Goal: Task Accomplishment & Management: Complete application form

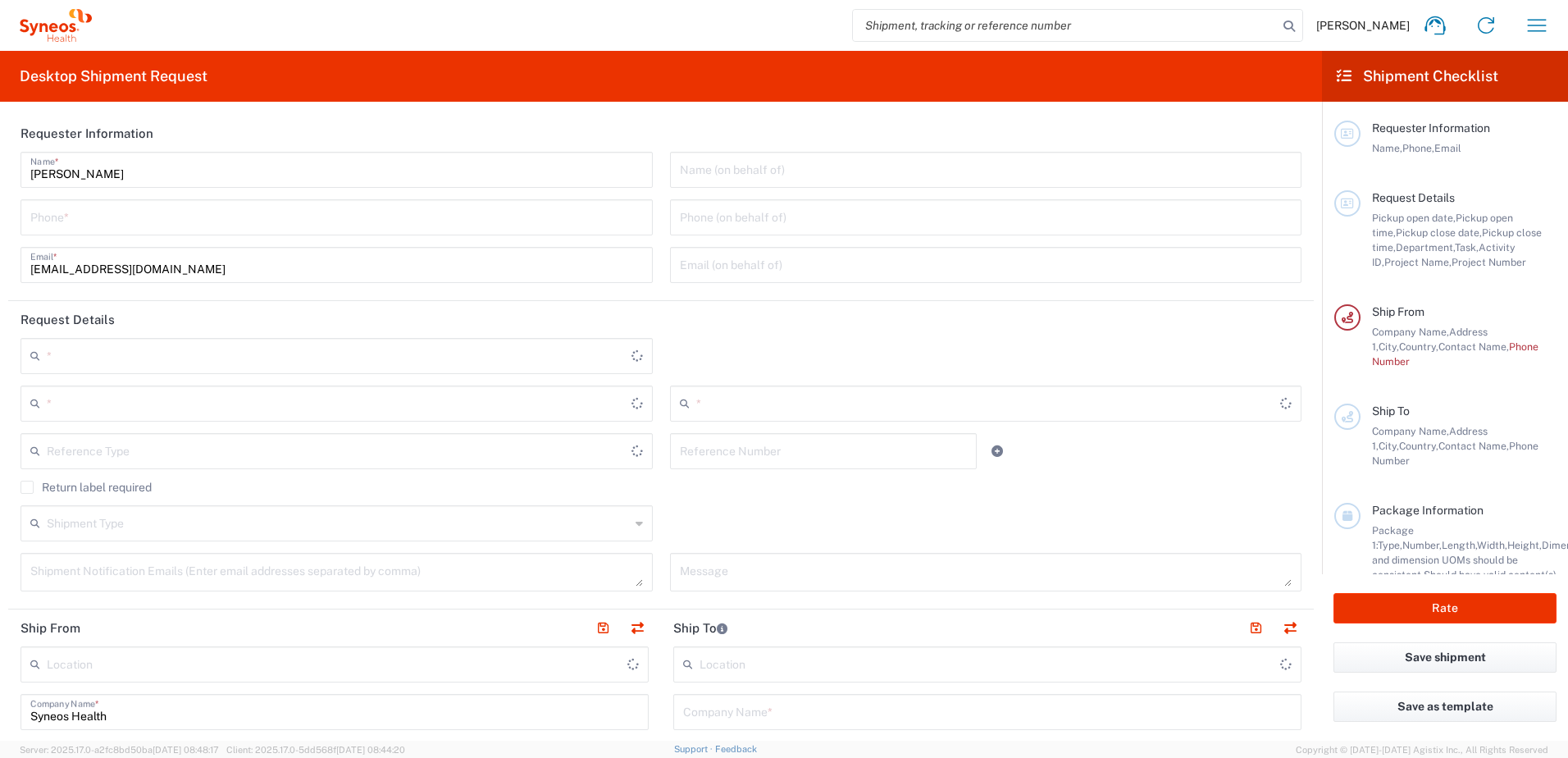
type input "3230"
type input "[GEOGRAPHIC_DATA] SAR [GEOGRAPHIC_DATA]"
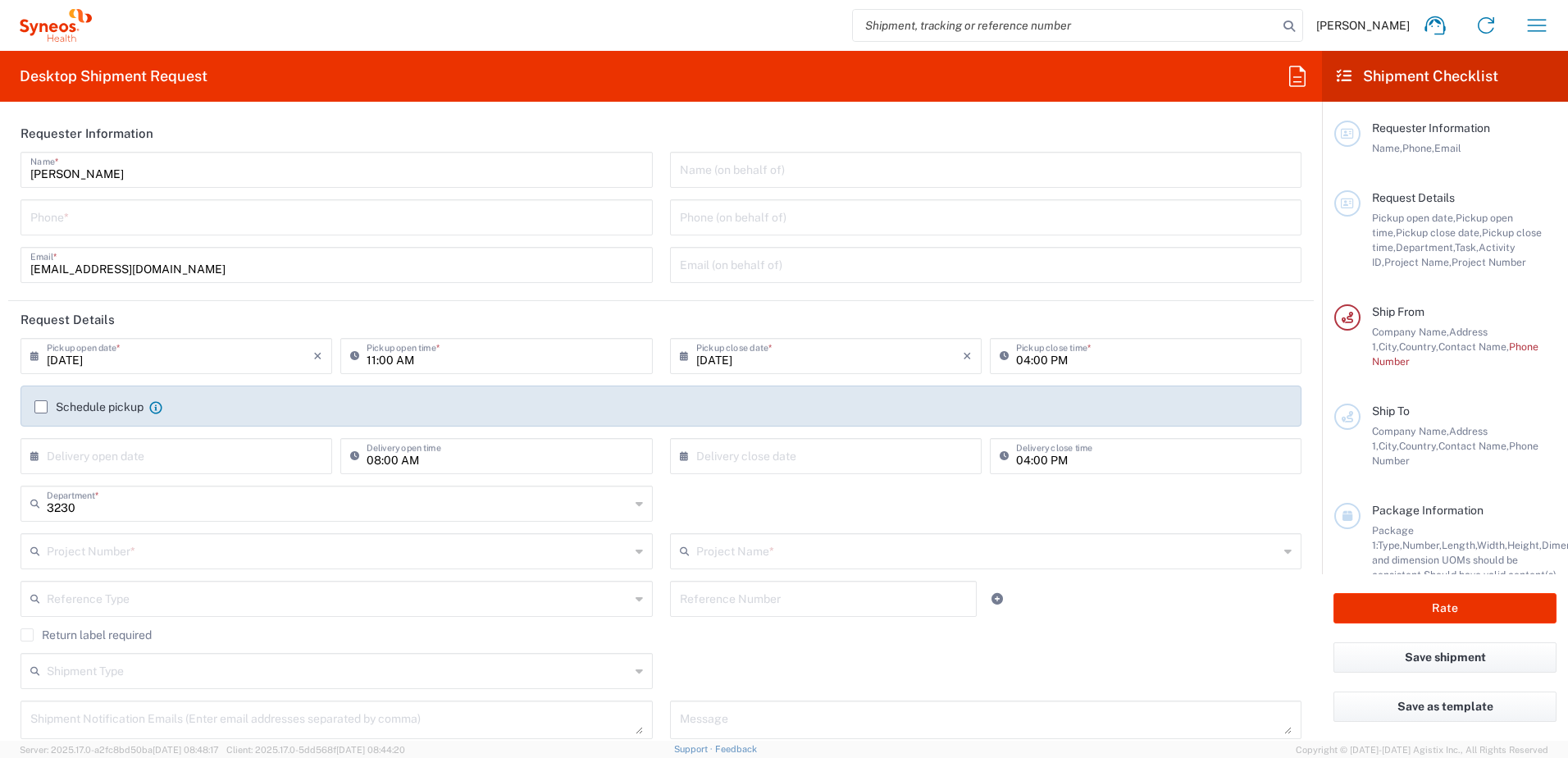
type input "Syneos Health Hong Kong Ltd"
click at [533, 224] on input "tel" at bounding box center [336, 216] width 613 height 29
type input "+85237507948"
type input "7046944"
type input "Intercept 7046944"
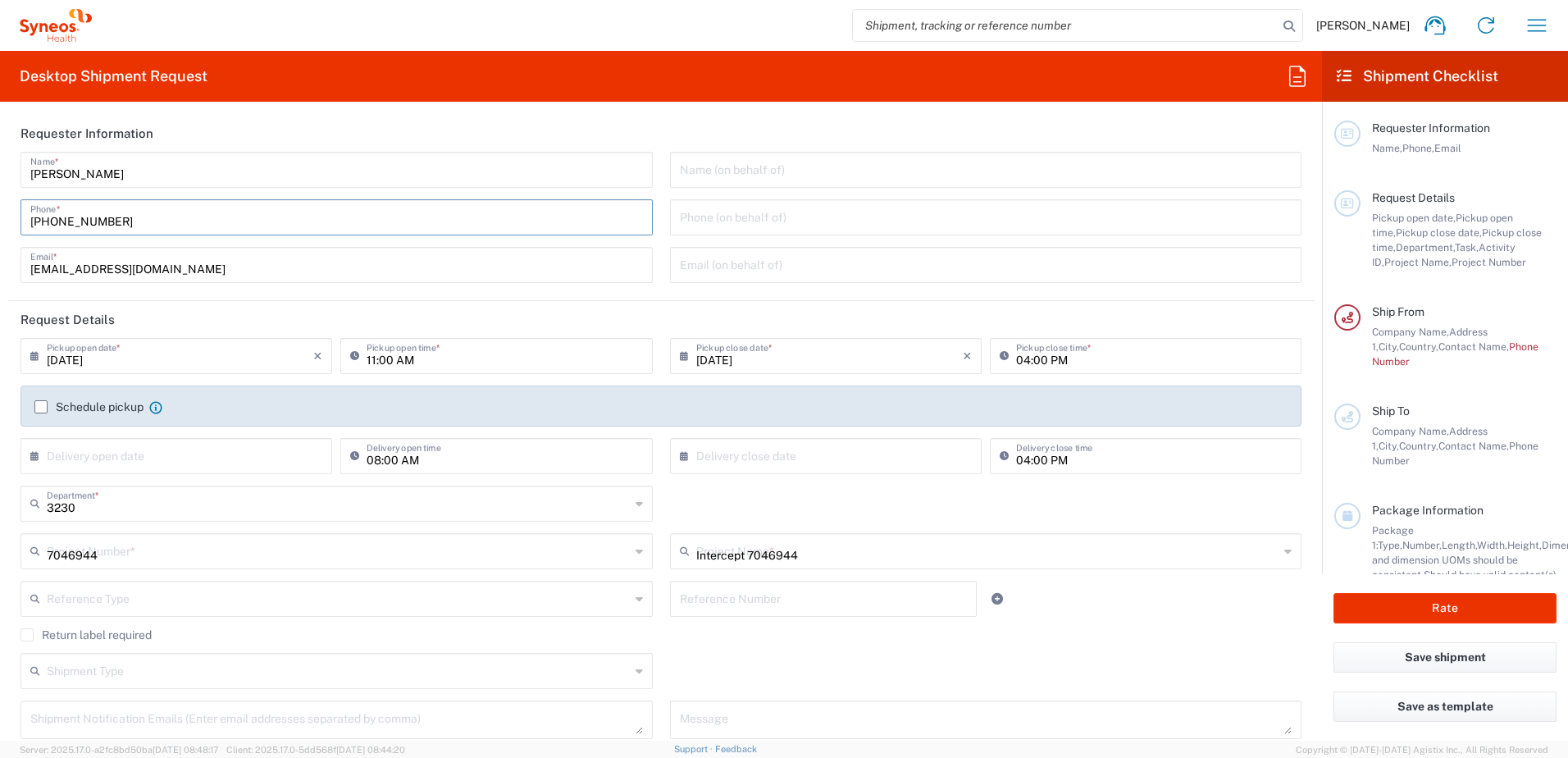
type input "+85237507948"
type input "Intercept Pharmaceuticals, Inc."
type input "305 Madison Avenue"
type input "Morristown"
type input "New Jersey"
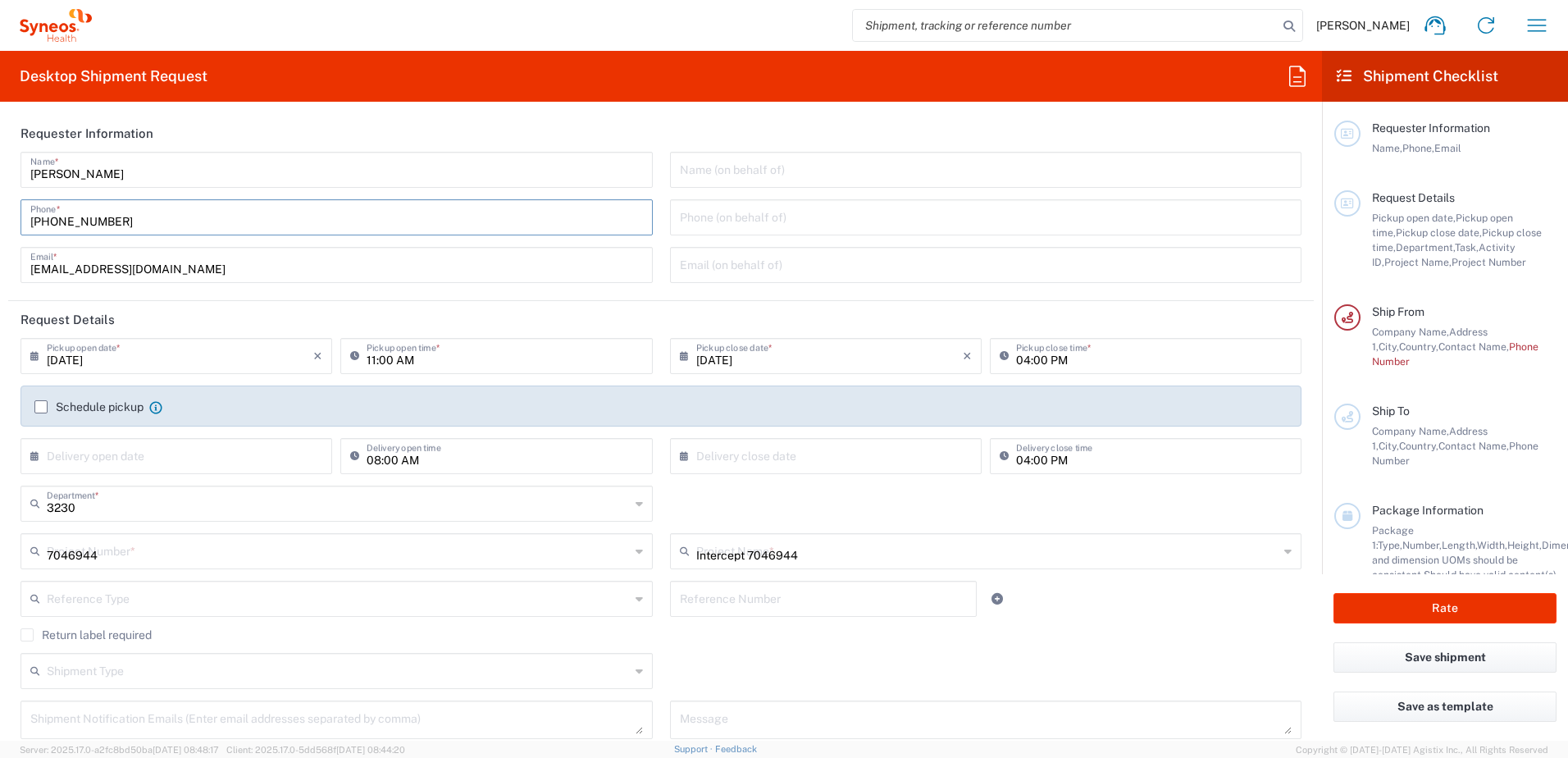
type input "United States"
type input "07960"
type input "Legal Dept"
type input "+18588324534"
type input "Sender/Shipper"
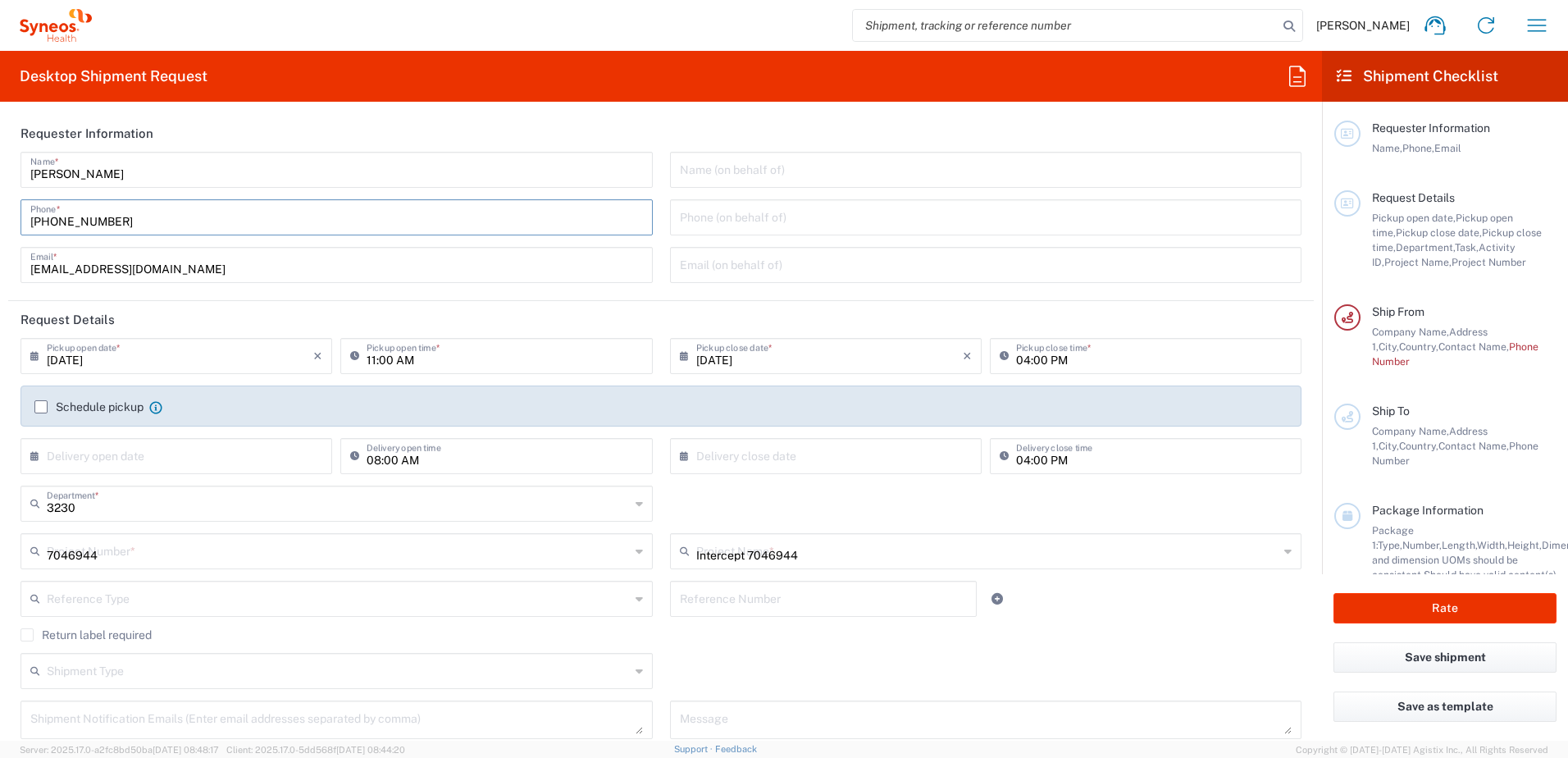
type input "Sender/Shipper"
type input "Delivery Duty Paid"
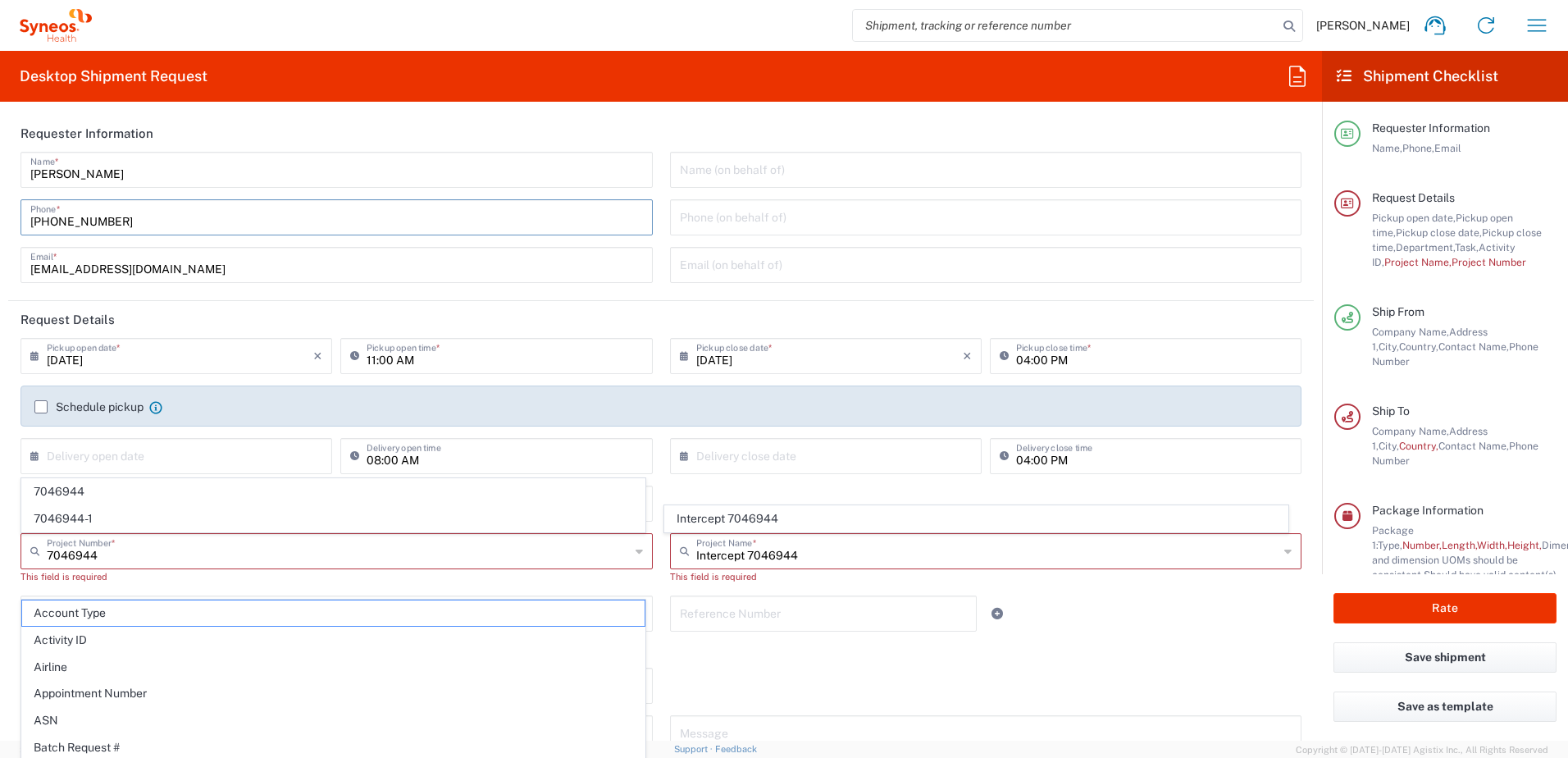
click at [368, 360] on input "11:00 AM" at bounding box center [504, 355] width 276 height 29
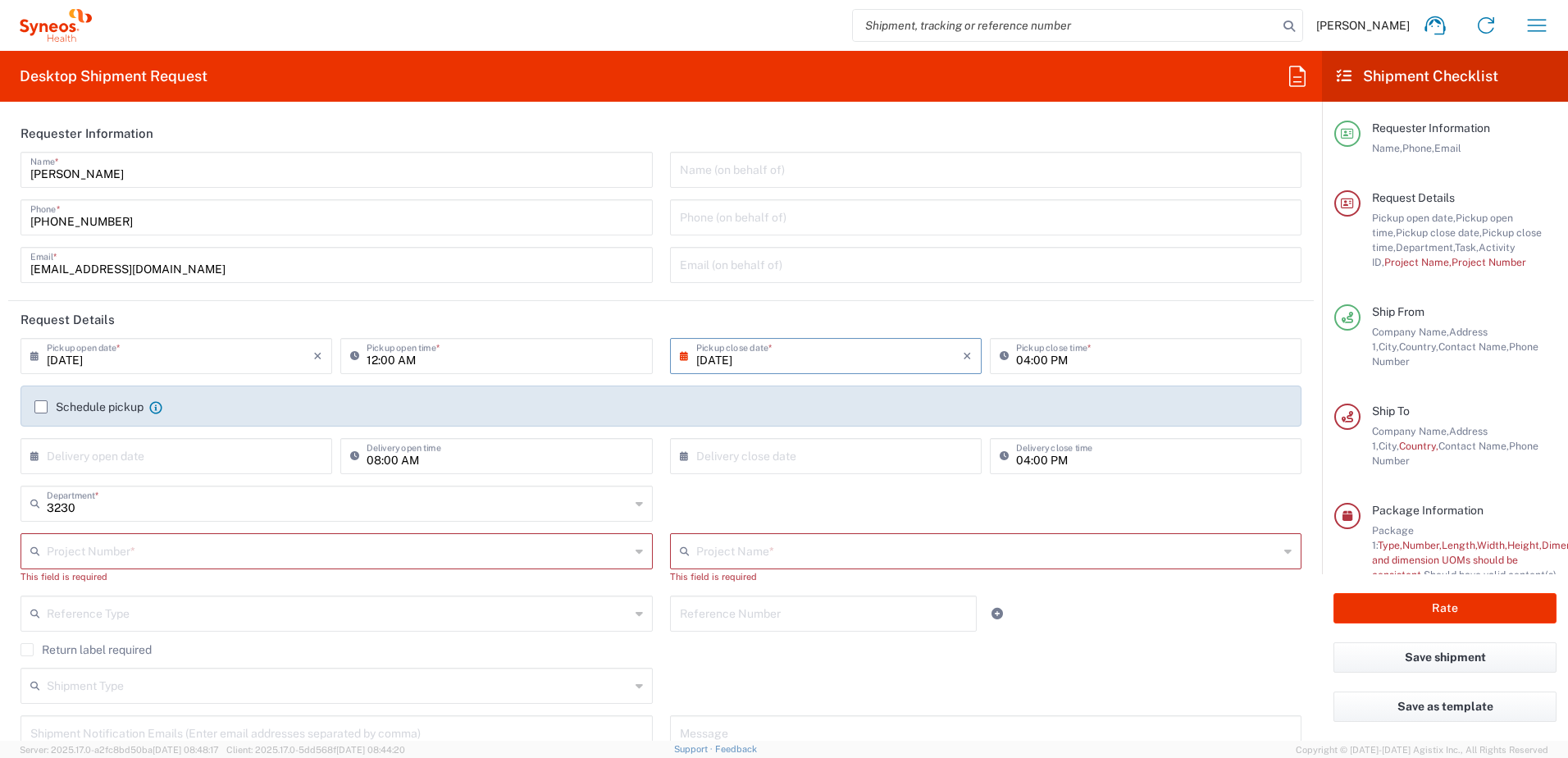
click at [388, 360] on input "12:00 AM" at bounding box center [504, 355] width 276 height 29
click at [386, 359] on input "12:00 AM" at bounding box center [504, 355] width 276 height 29
click at [404, 358] on input "12:03 AM" at bounding box center [504, 355] width 276 height 29
click at [401, 362] on input "12:03 AM" at bounding box center [504, 355] width 276 height 29
click at [396, 357] on input "12:03 AM" at bounding box center [504, 355] width 276 height 29
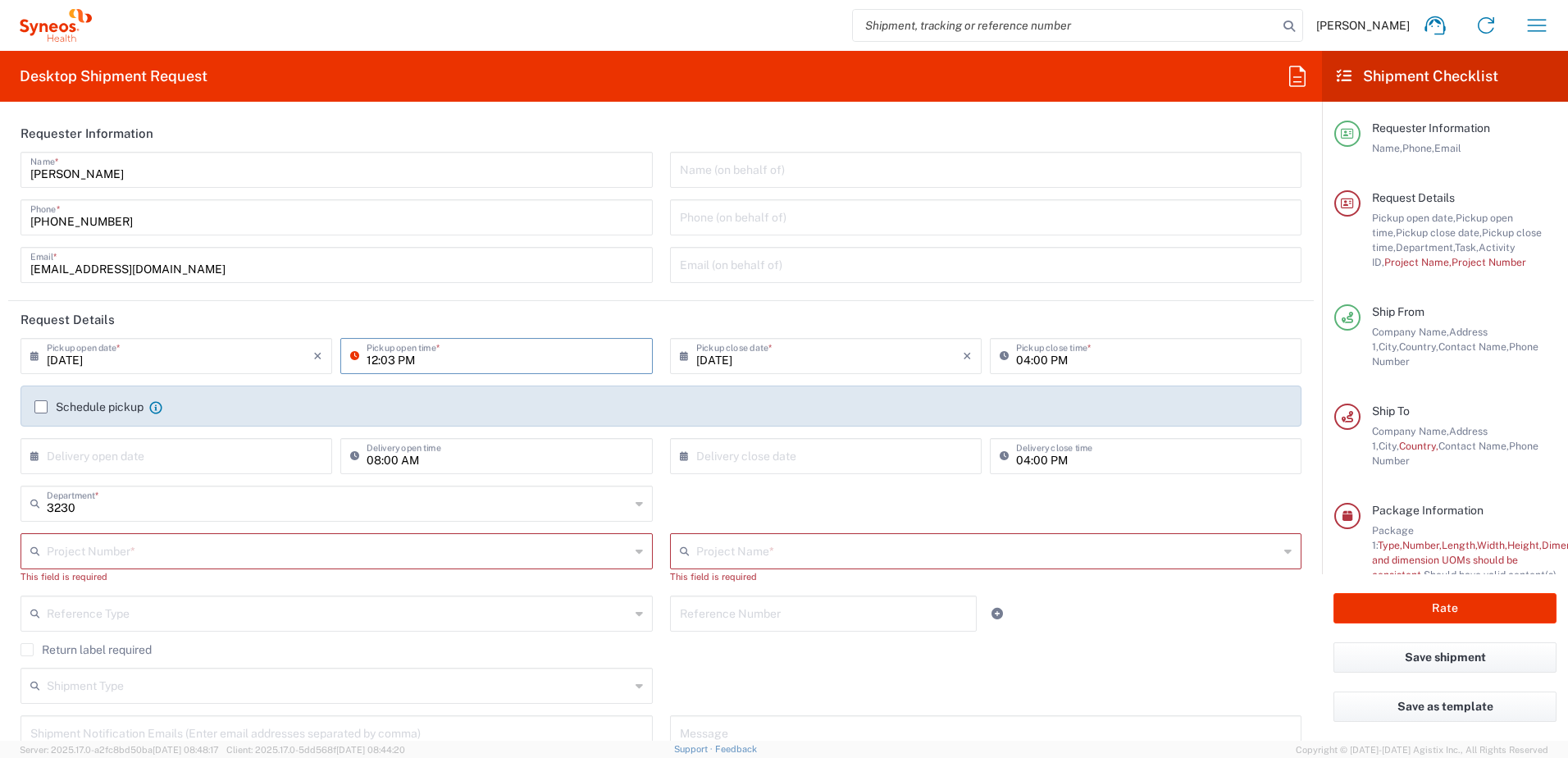
type input "12:03 PM"
click at [1017, 357] on input "04:00 PM" at bounding box center [1154, 355] width 276 height 29
type input "06:00 PM"
click at [1017, 325] on header "Request Details" at bounding box center [660, 319] width 1306 height 37
click at [31, 406] on div "Schedule pickup When scheduling a pickup please be sure to meet the following c…" at bounding box center [661, 412] width 1271 height 26
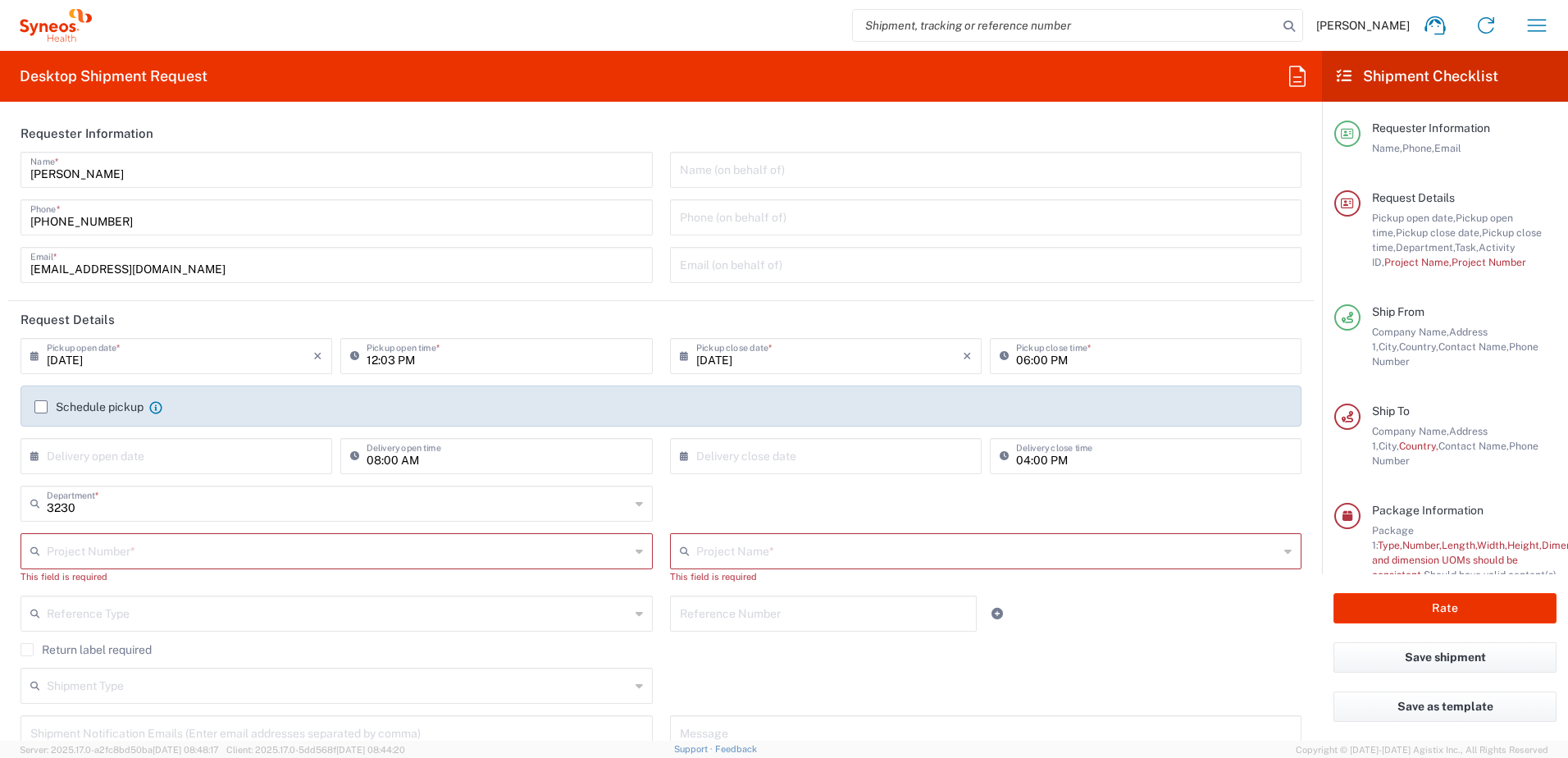
click at [43, 407] on label "Schedule pickup" at bounding box center [89, 408] width 109 height 14
click at [41, 407] on input "Schedule pickup" at bounding box center [41, 407] width 0 height 0
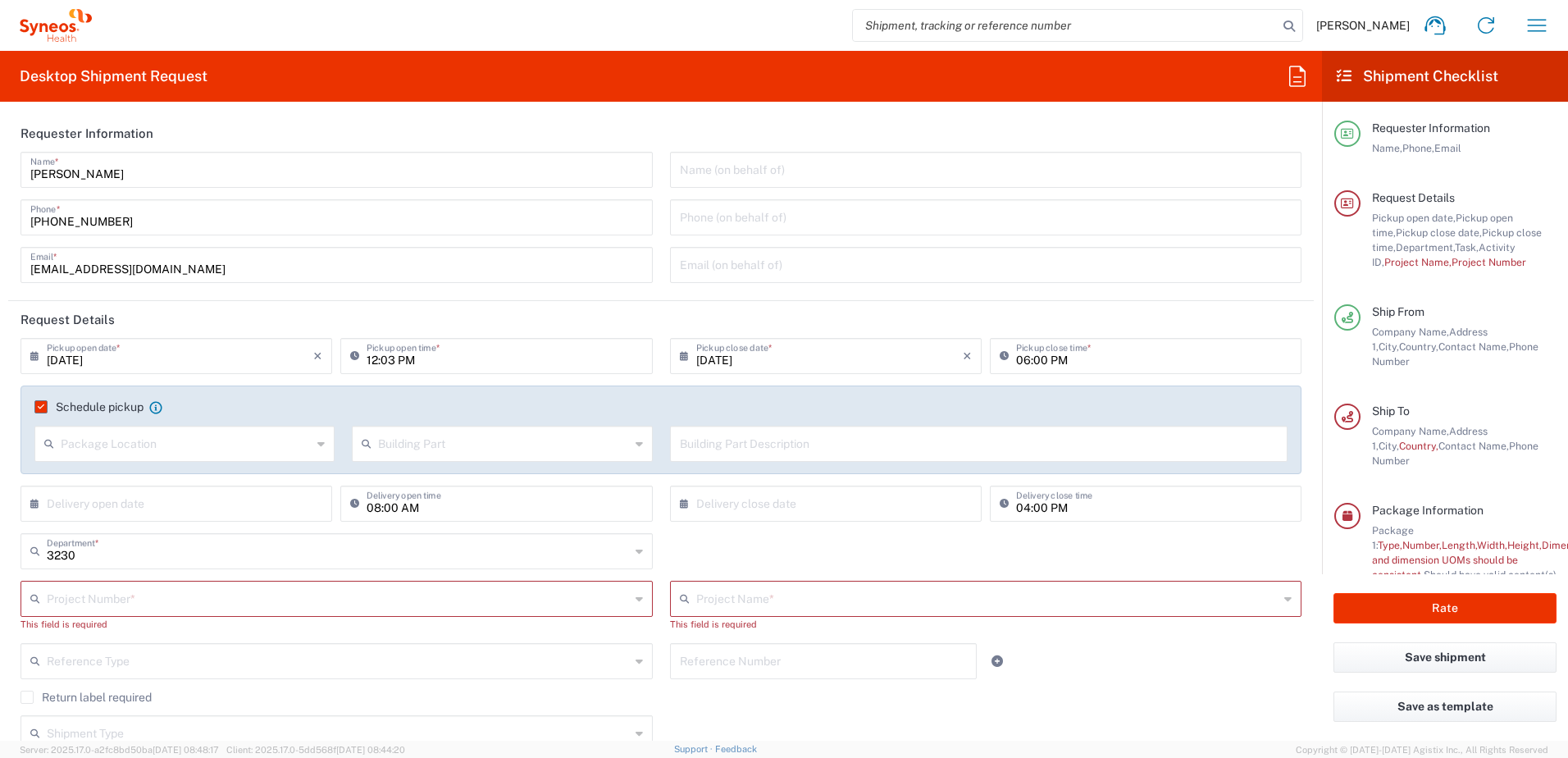
click at [373, 506] on input "08:00 AM" at bounding box center [504, 502] width 276 height 29
type input "09:00 AM"
click at [1013, 549] on div "3230 Department * 3230 3000 3100 3109 3110 3111 3112 3125 3130 3135 3136 3150 3…" at bounding box center [662, 557] width 1299 height 47
click at [303, 600] on input "text" at bounding box center [338, 598] width 584 height 29
click at [288, 594] on input "text" at bounding box center [339, 598] width 585 height 29
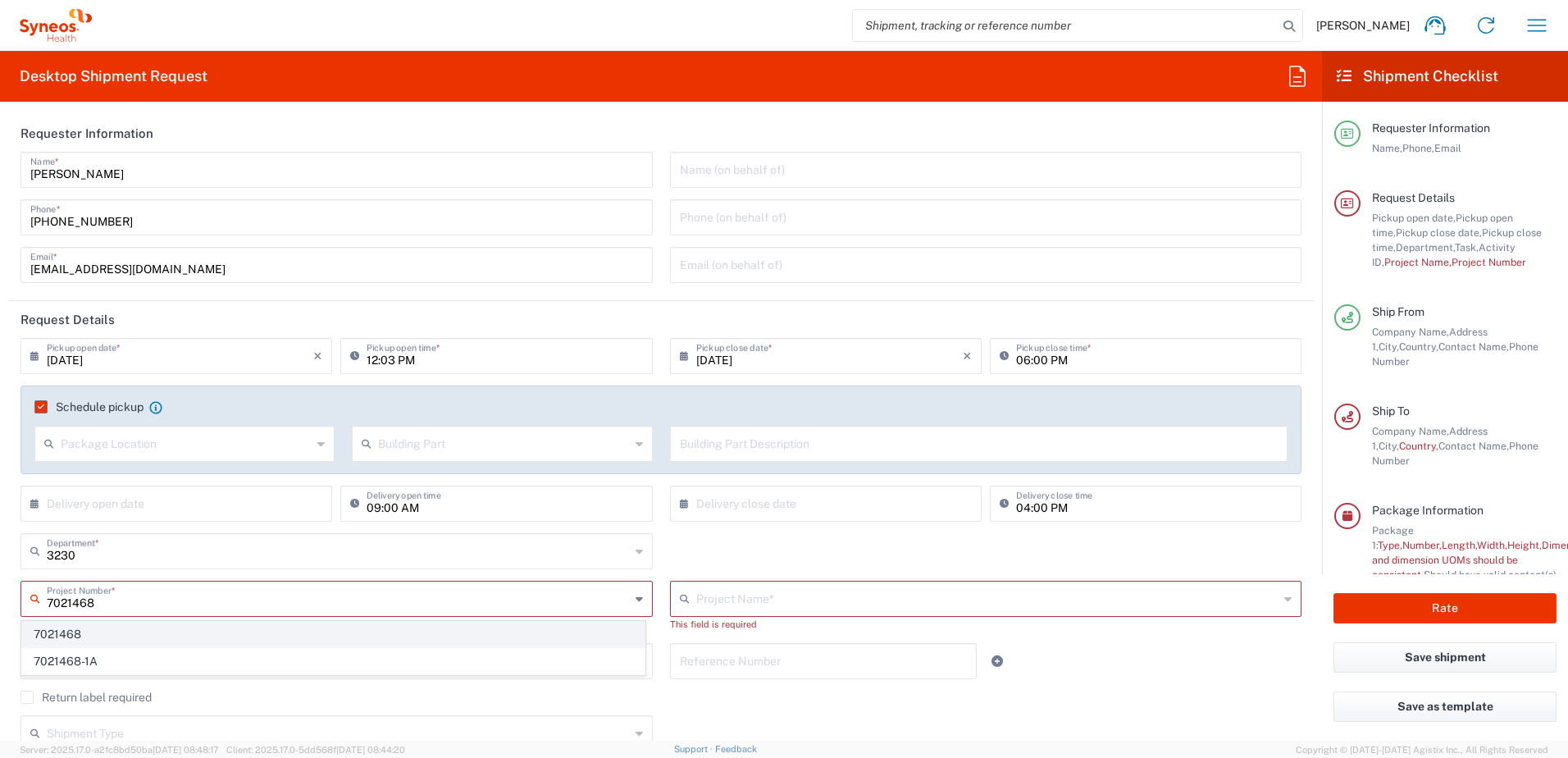
type input "7021468"
click at [272, 626] on span "7021468" at bounding box center [333, 634] width 622 height 25
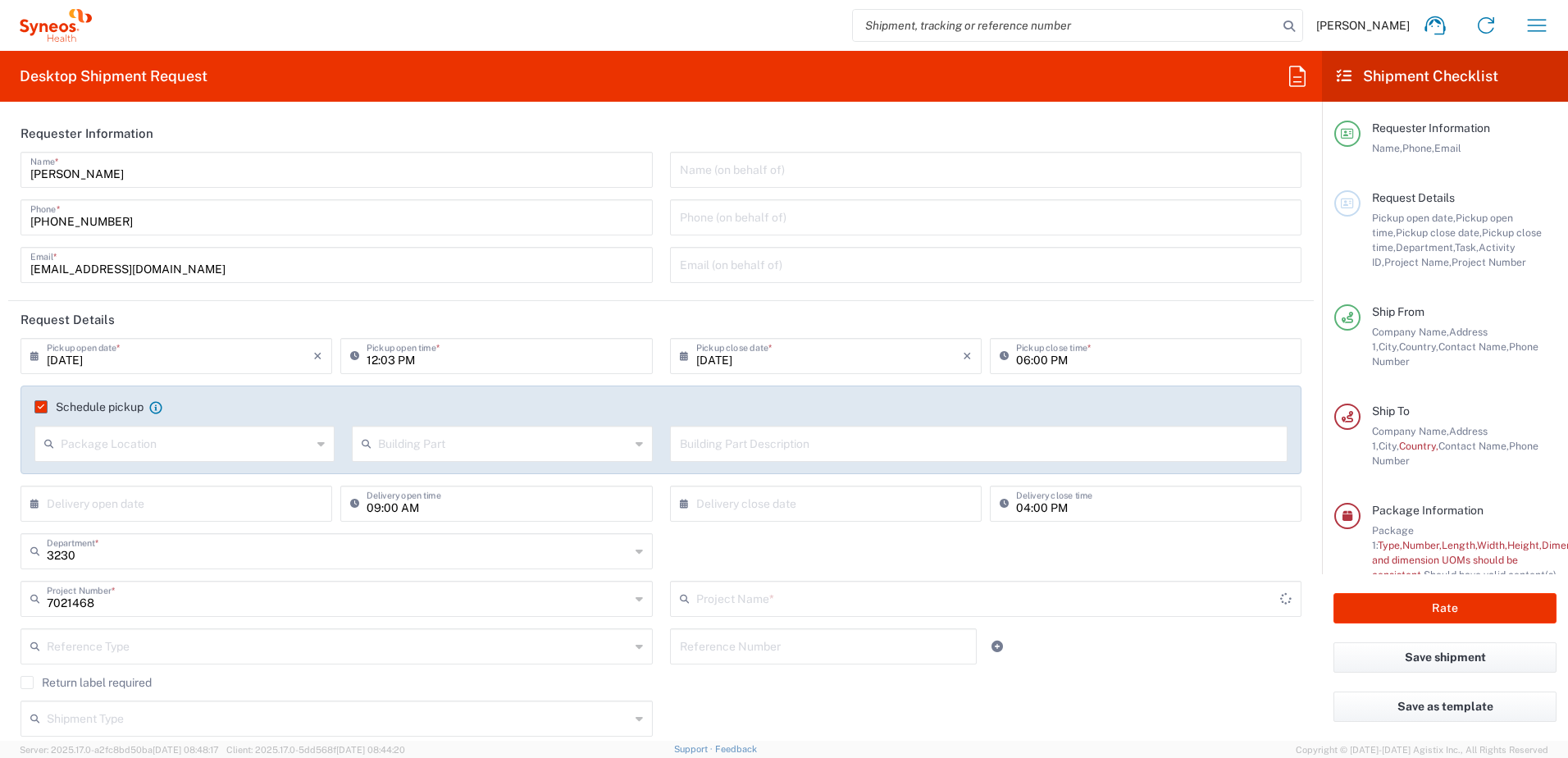
type input "GlaxoSmith 7021468"
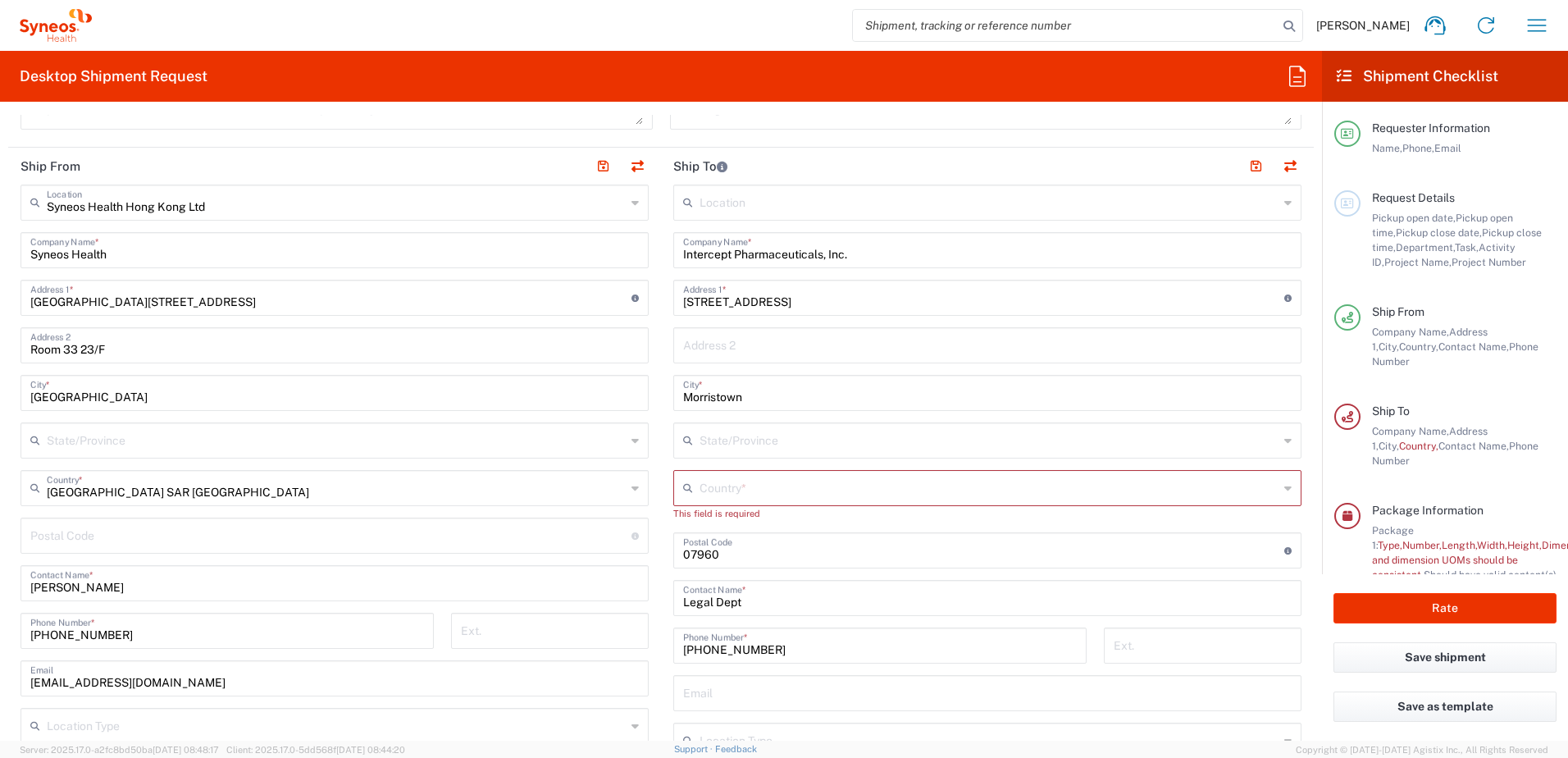
scroll to position [410, 0]
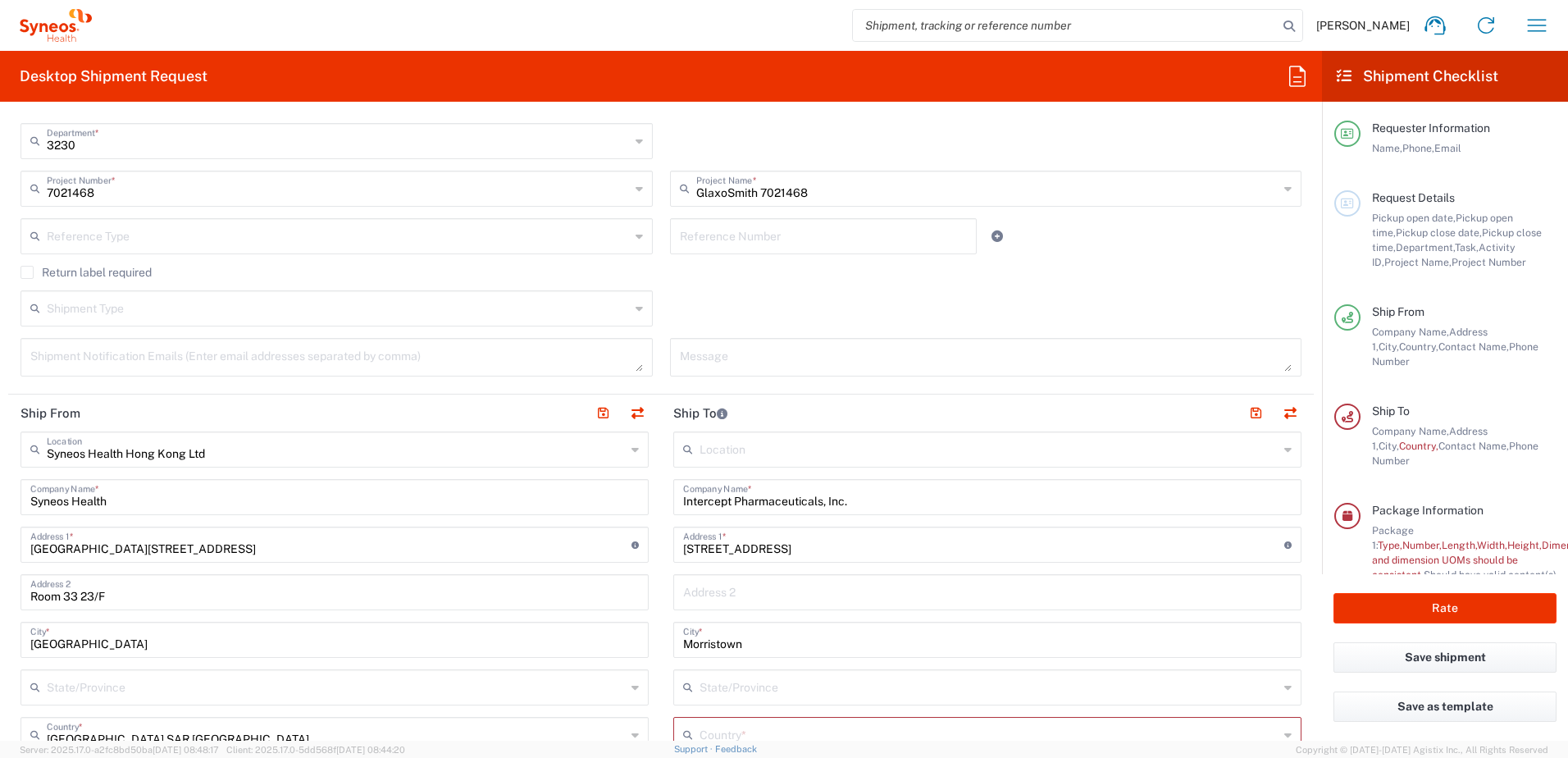
drag, startPoint x: 905, startPoint y: 496, endPoint x: 942, endPoint y: 492, distance: 37.2
click at [905, 496] on input "Intercept Pharmaceuticals, Inc." at bounding box center [987, 496] width 609 height 29
drag, startPoint x: 957, startPoint y: 501, endPoint x: 594, endPoint y: 492, distance: 363.1
paste input "GSK The Netherlands"
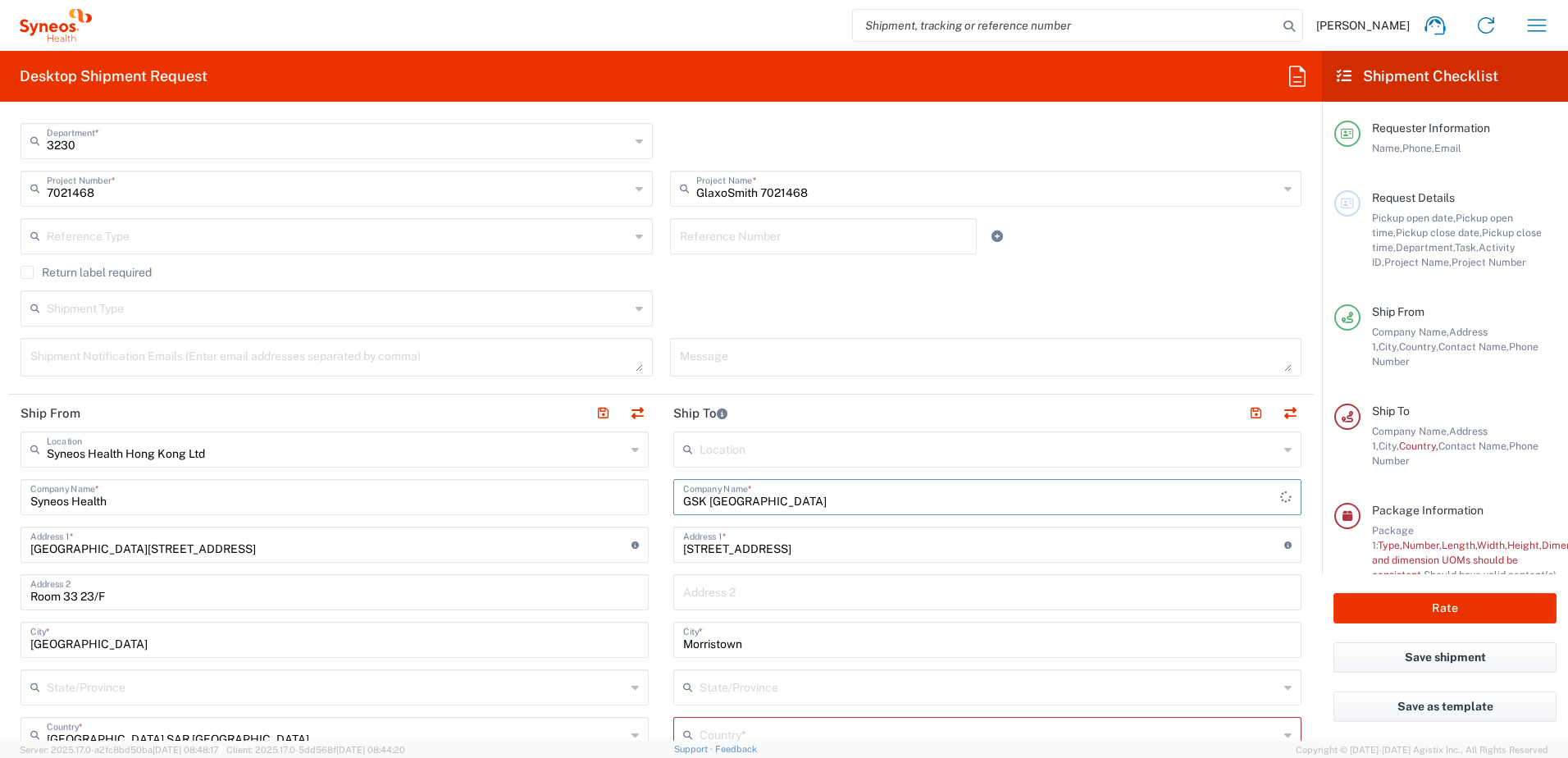
type input "GSK The Netherlands"
click at [826, 409] on header "Ship To" at bounding box center [987, 413] width 653 height 37
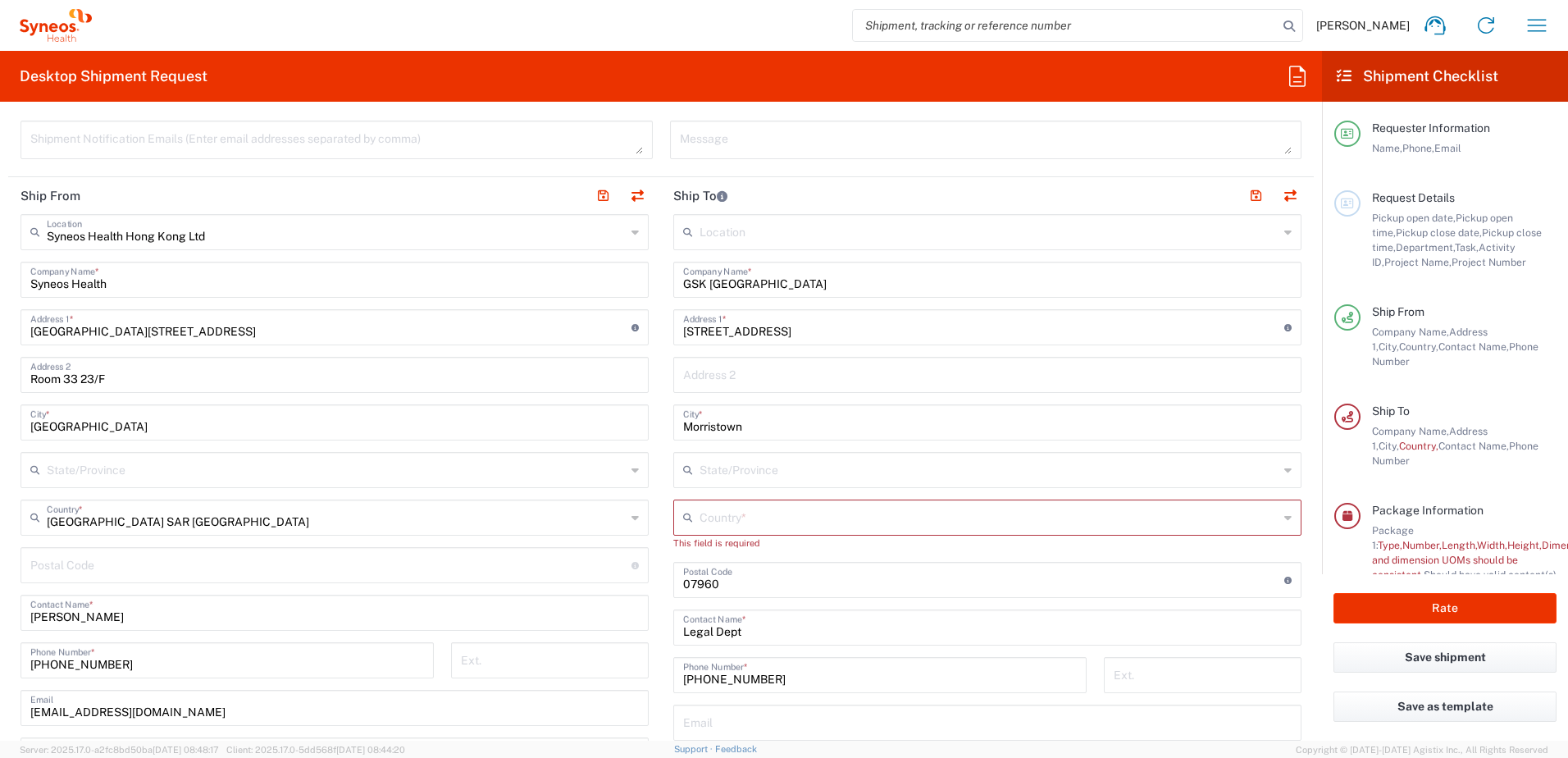
scroll to position [656, 0]
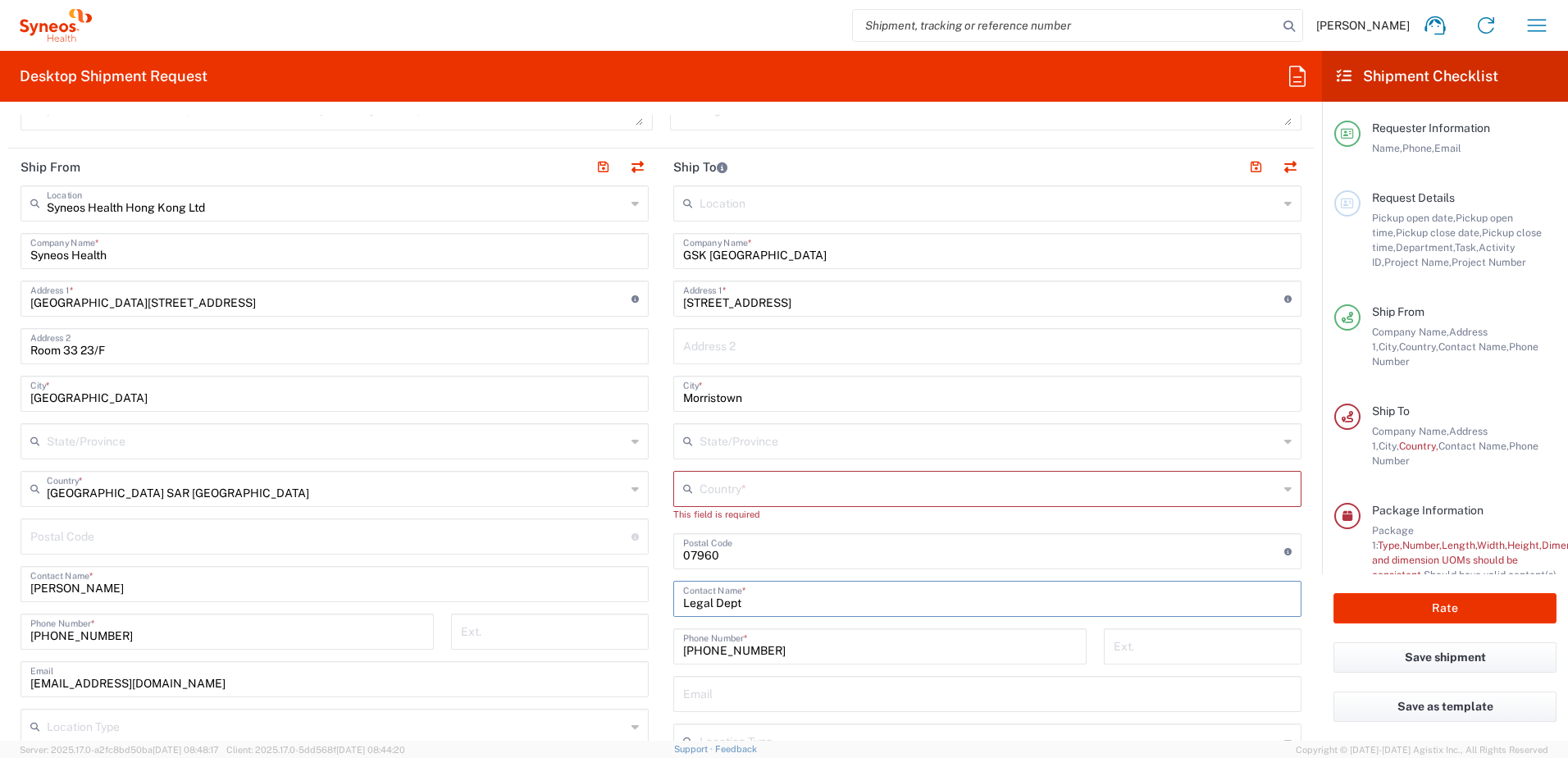
drag, startPoint x: 762, startPoint y: 594, endPoint x: 823, endPoint y: 599, distance: 61.2
click at [762, 594] on input "Legal Dept" at bounding box center [987, 598] width 609 height 29
drag, startPoint x: 823, startPoint y: 599, endPoint x: 405, endPoint y: 587, distance: 418.2
click at [396, 596] on div "Ship From Syneos Health Hong Kong Ltd Location Syneos Health Hong Kong Ltd Addi…" at bounding box center [660, 538] width 1306 height 780
paste input "Matthijs Broer"
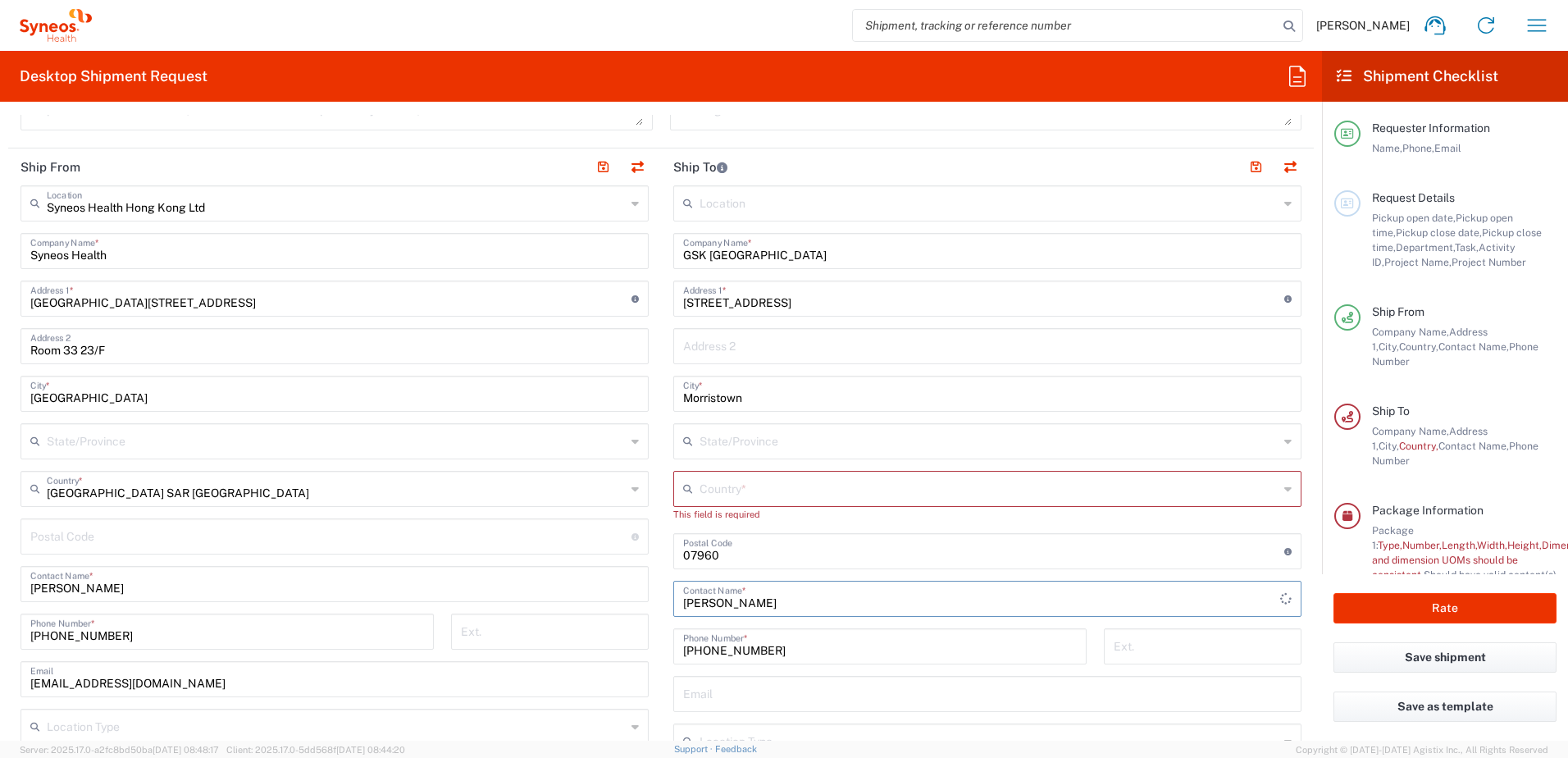
type input "Matthijs Broer"
click at [661, 622] on main "Location Addison Whitney LLC-Morrisvile NC US Barcelona-Syneos Health BioSector…" at bounding box center [987, 537] width 653 height 704
click at [838, 308] on input "305 Madison Avenue" at bounding box center [983, 297] width 601 height 29
drag, startPoint x: 853, startPoint y: 304, endPoint x: 617, endPoint y: 300, distance: 236.0
click at [613, 301] on div "Ship From Syneos Health Hong Kong Ltd Location Syneos Health Hong Kong Ltd Addi…" at bounding box center [660, 538] width 1306 height 780
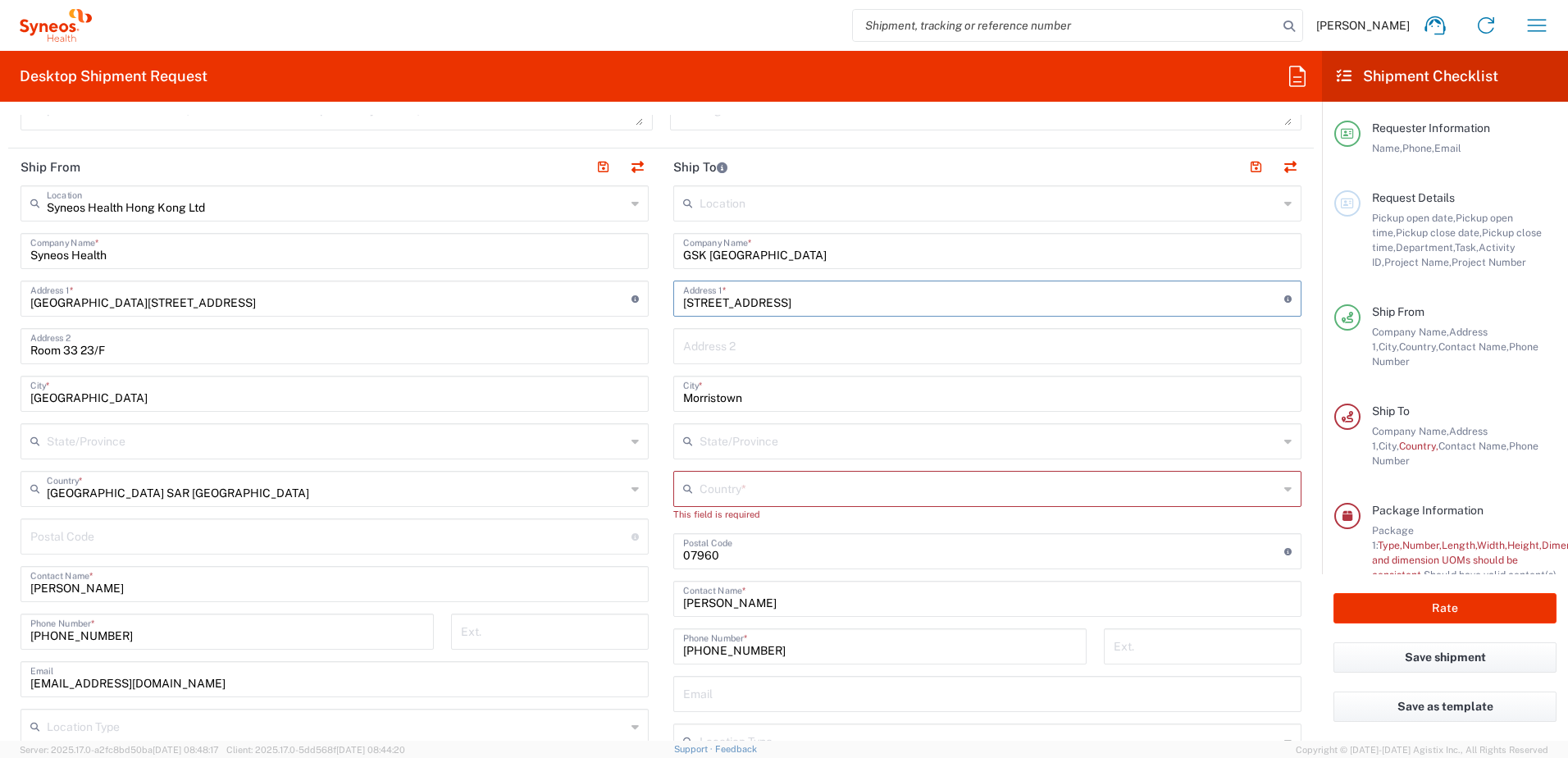
paste input "Villatuinlaan 13"
type input "Villatuinlaan 13"
click at [652, 299] on main "Syneos Health Hong Kong Ltd Location Syneos Health Hong Kong Ltd Addison Whitne…" at bounding box center [334, 554] width 653 height 737
click at [776, 562] on input "undefined" at bounding box center [983, 550] width 601 height 29
click at [723, 544] on input "undefined" at bounding box center [983, 550] width 601 height 29
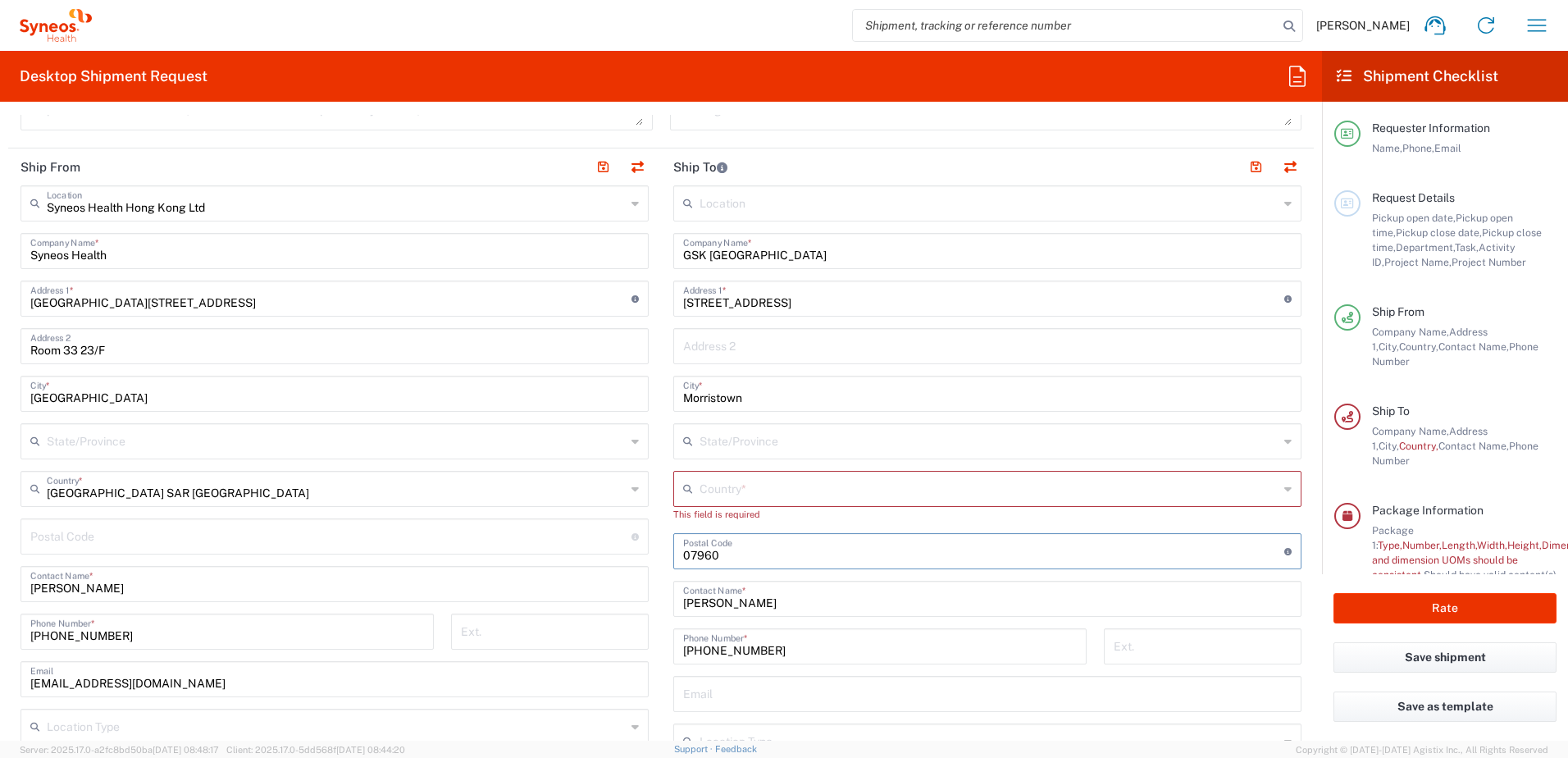
click at [691, 554] on input "undefined" at bounding box center [983, 550] width 601 height 29
drag, startPoint x: 691, startPoint y: 554, endPoint x: 709, endPoint y: 551, distance: 18.2
click at [690, 554] on input "undefined" at bounding box center [983, 550] width 601 height 29
paste input "3452SK"
type input "3452SK"
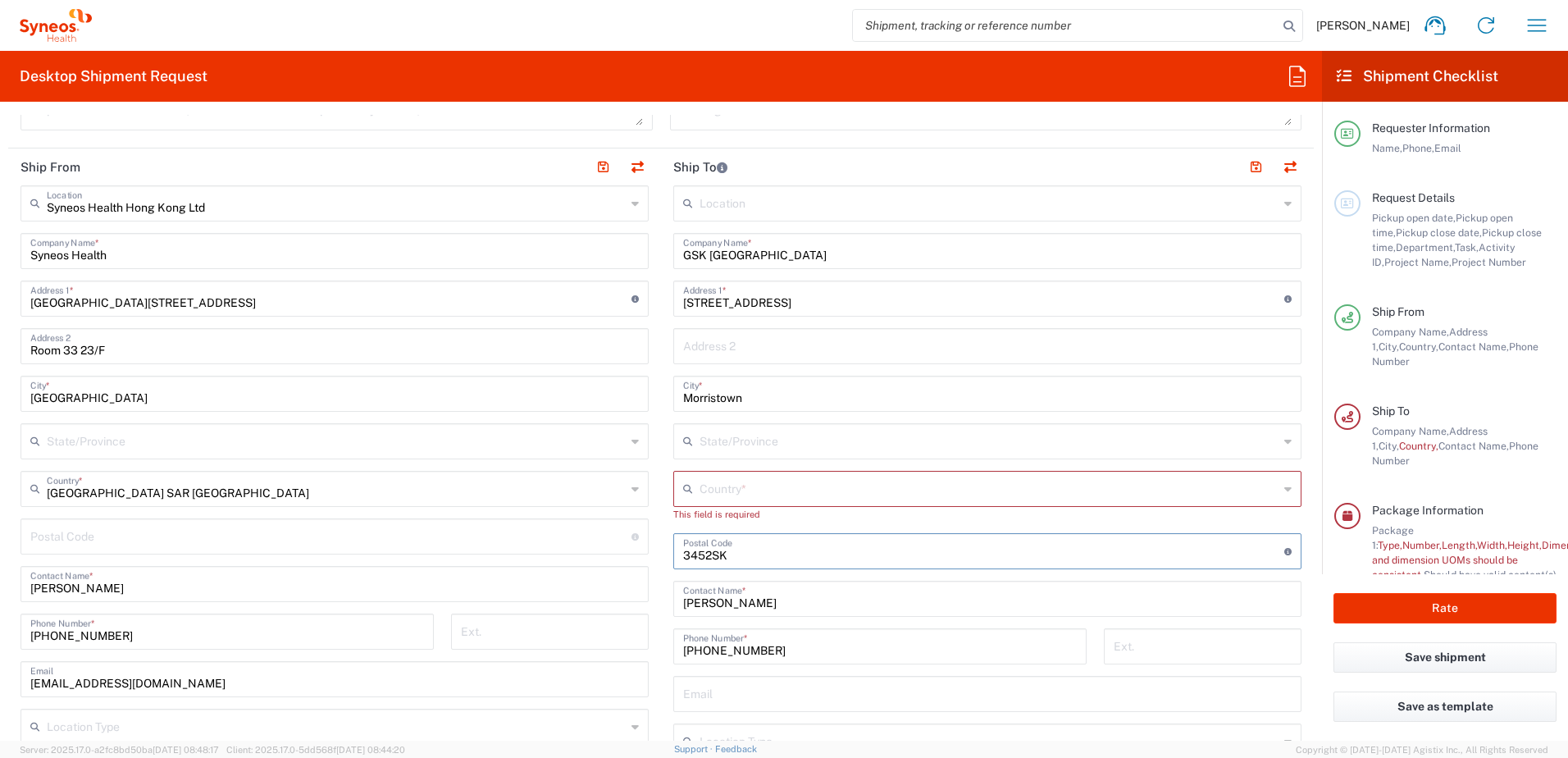
click at [648, 578] on main "Syneos Health Hong Kong Ltd Location Syneos Health Hong Kong Ltd Addison Whitne…" at bounding box center [334, 554] width 653 height 737
click at [893, 437] on input "text" at bounding box center [989, 440] width 579 height 29
drag, startPoint x: 860, startPoint y: 395, endPoint x: 796, endPoint y: 400, distance: 64.2
click at [860, 395] on input "Morristown" at bounding box center [987, 393] width 609 height 29
drag, startPoint x: 659, startPoint y: 387, endPoint x: 567, endPoint y: 379, distance: 92.3
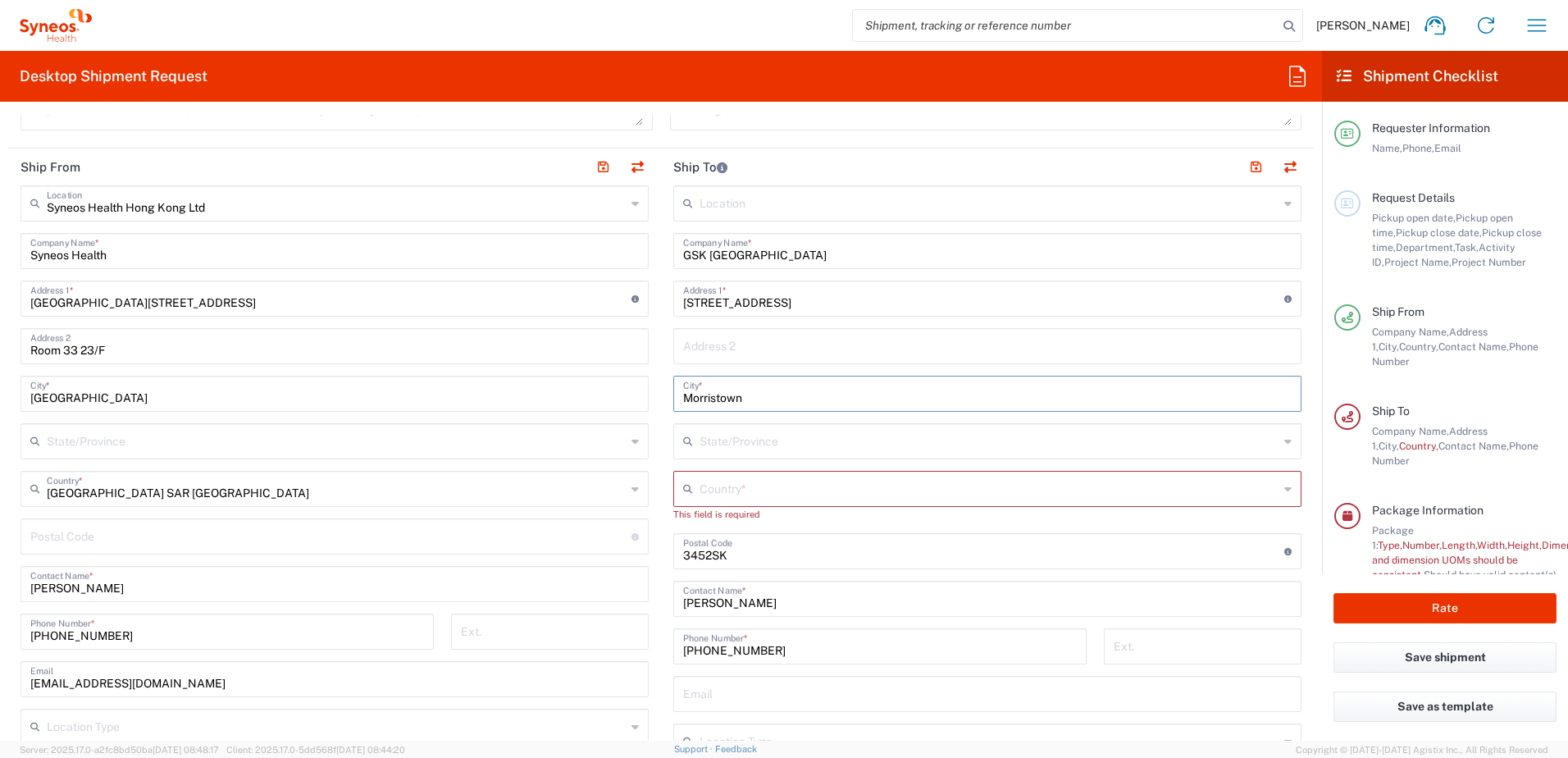
click at [556, 383] on div "Ship From Syneos Health Hong Kong Ltd Location Syneos Health Hong Kong Ltd Addi…" at bounding box center [660, 538] width 1306 height 780
paste input "Vleute"
type input "Vleuten"
click at [661, 429] on main "Location Addison Whitney LLC-Morrisvile NC US Barcelona-Syneos Health BioSector…" at bounding box center [987, 537] width 653 height 704
click at [712, 503] on div "Country *" at bounding box center [987, 488] width 628 height 36
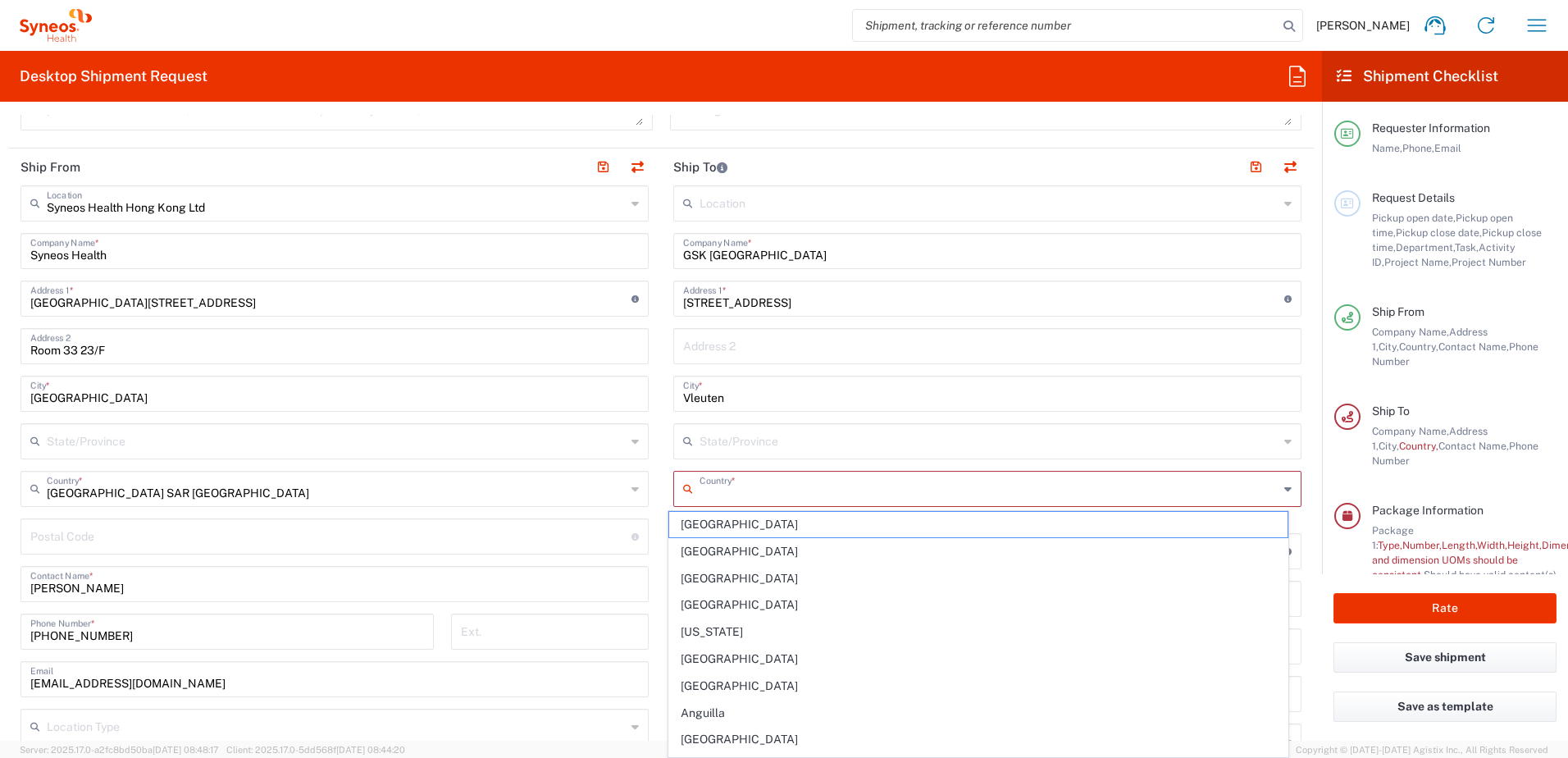
click at [787, 486] on input "text" at bounding box center [989, 488] width 579 height 29
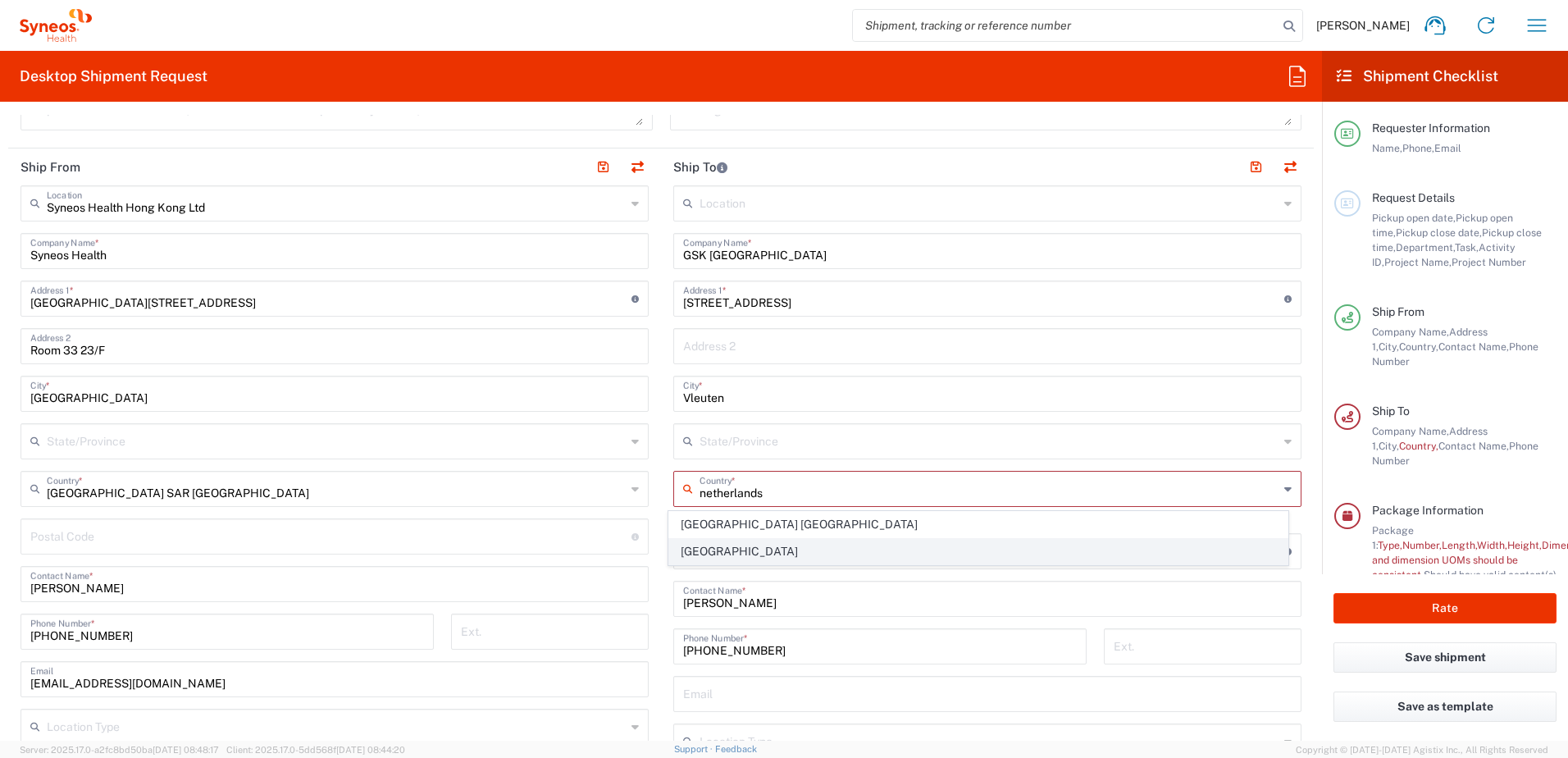
click at [834, 560] on span "Netherlands" at bounding box center [980, 552] width 619 height 25
type input "Netherlands"
type input "Sender/Shipper"
type input "Delivery Duty Paid"
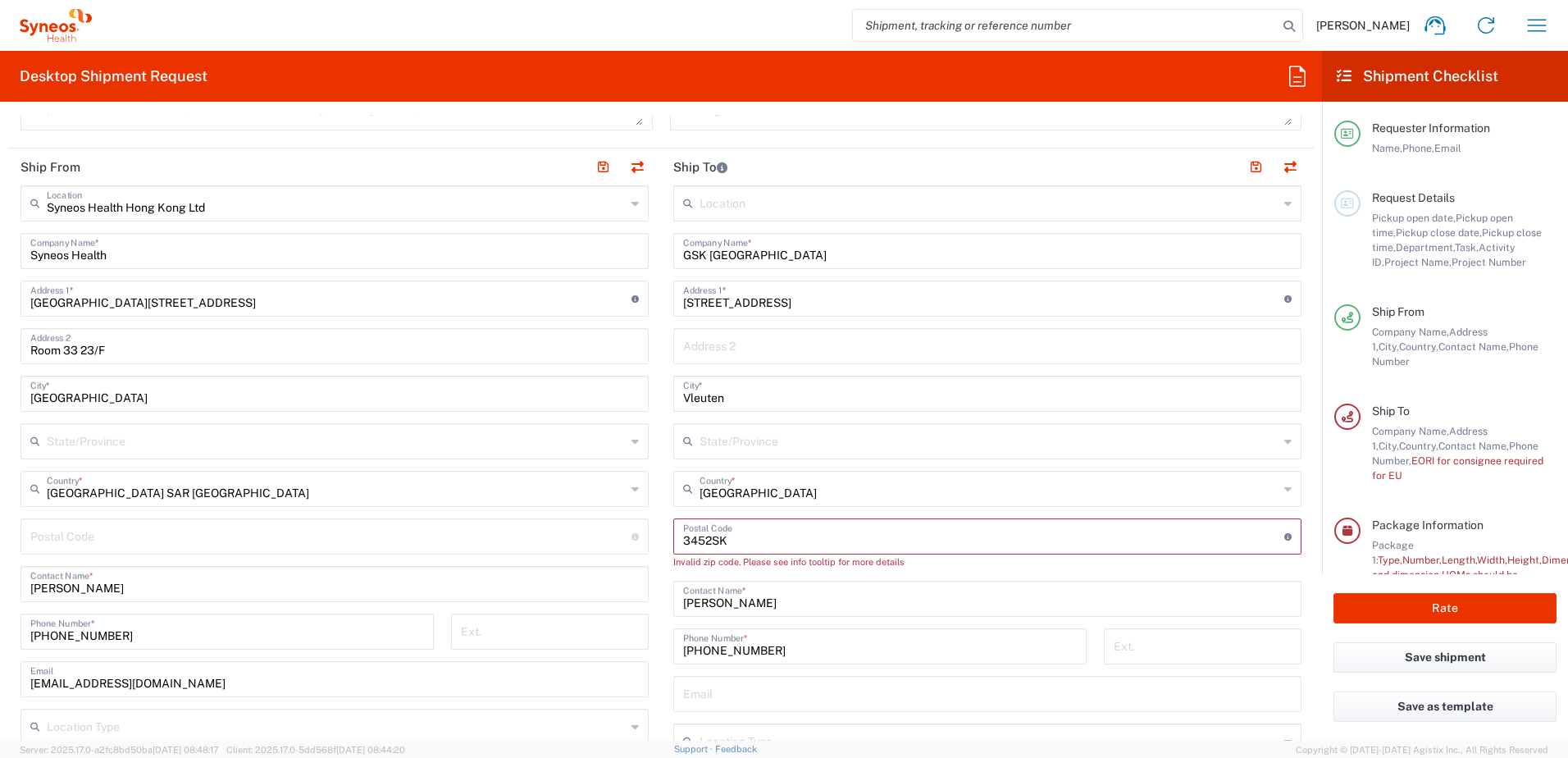
click at [653, 528] on main "Syneos Health Hong Kong Ltd Location Syneos Health Hong Kong Ltd Addison Whitne…" at bounding box center [334, 554] width 653 height 737
click at [747, 535] on input "undefined" at bounding box center [983, 535] width 601 height 29
type input "3452SK"
click at [661, 526] on main "Location Addison Whitney LLC-Morrisvile NC US Barcelona-Syneos Health BioSector…" at bounding box center [987, 537] width 653 height 704
drag, startPoint x: 843, startPoint y: 253, endPoint x: 648, endPoint y: 244, distance: 195.2
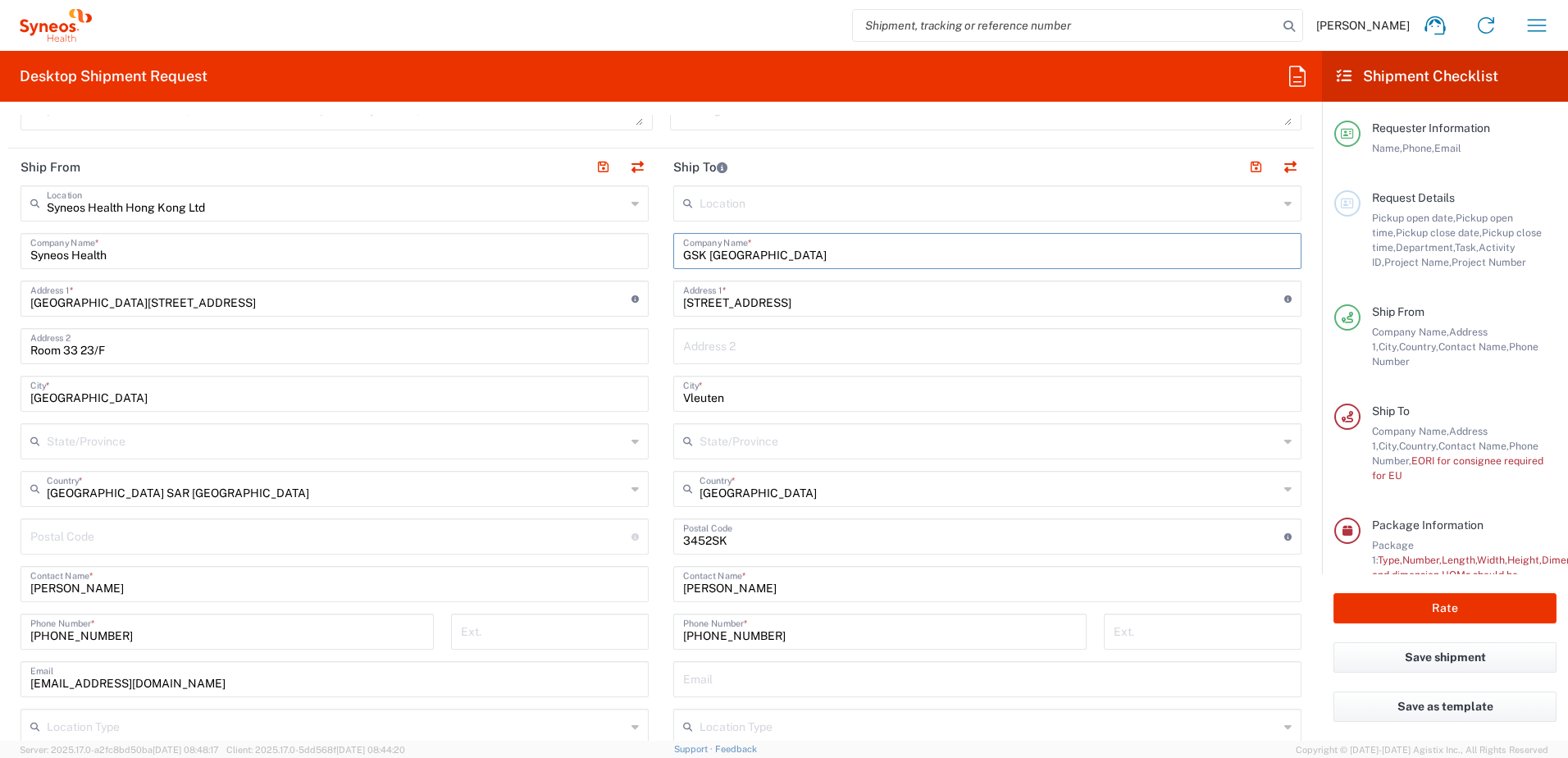
click at [648, 244] on div "Ship From Syneos Health Hong Kong Ltd Location Syneos Health Hong Kong Ltd Addi…" at bounding box center [660, 538] width 1306 height 780
click at [822, 628] on input "+18588324534" at bounding box center [880, 630] width 394 height 29
drag, startPoint x: 851, startPoint y: 636, endPoint x: 515, endPoint y: 619, distance: 336.4
click at [500, 620] on div "Ship From Syneos Health Hong Kong Ltd Location Syneos Health Hong Kong Ltd Addi…" at bounding box center [660, 538] width 1306 height 780
paste input "31653845997"
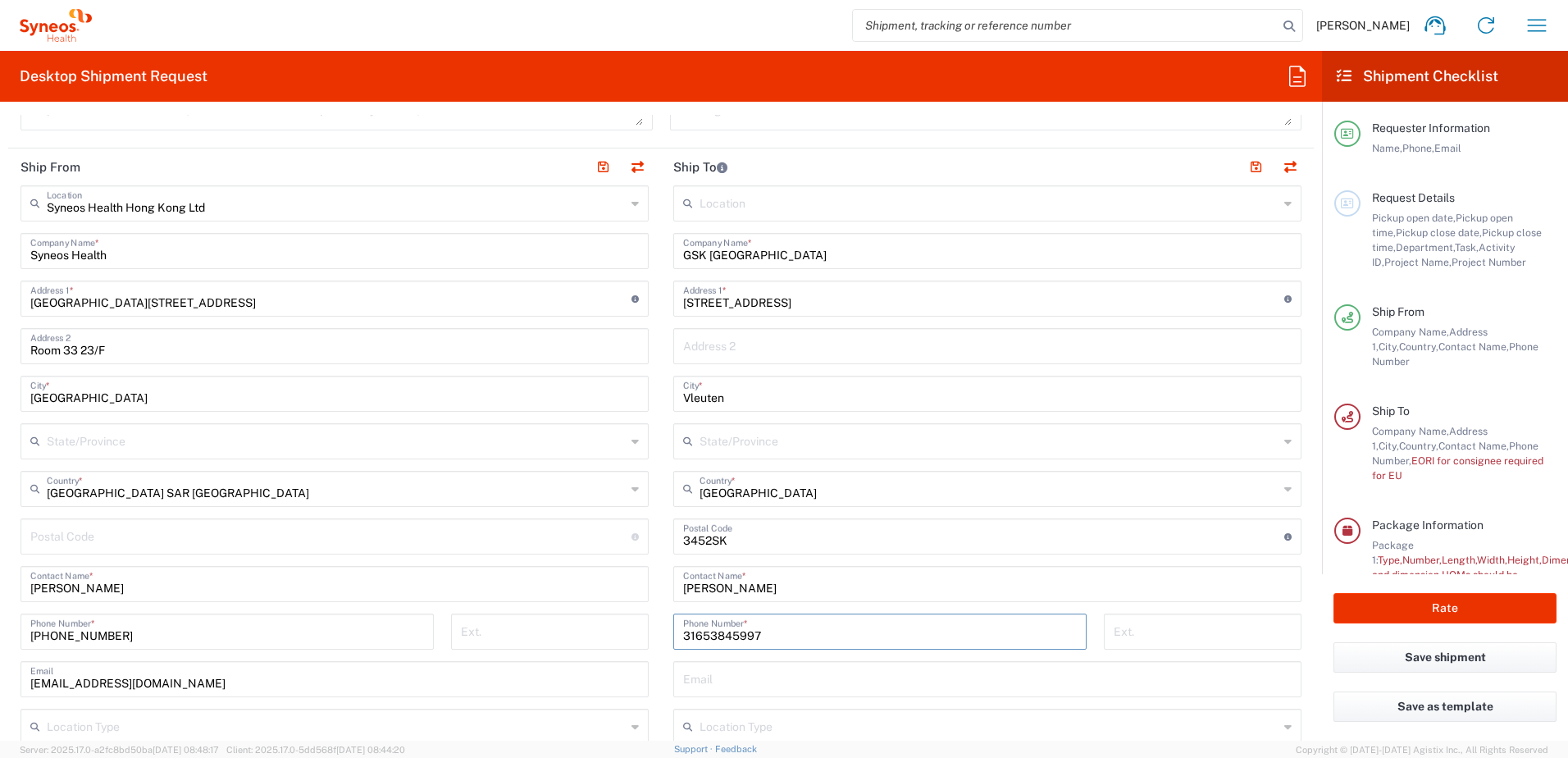
type input "31653845997"
click at [661, 672] on main "Location Addison Whitney LLC-Morrisvile NC US Barcelona-Syneos Health BioSector…" at bounding box center [987, 537] width 653 height 704
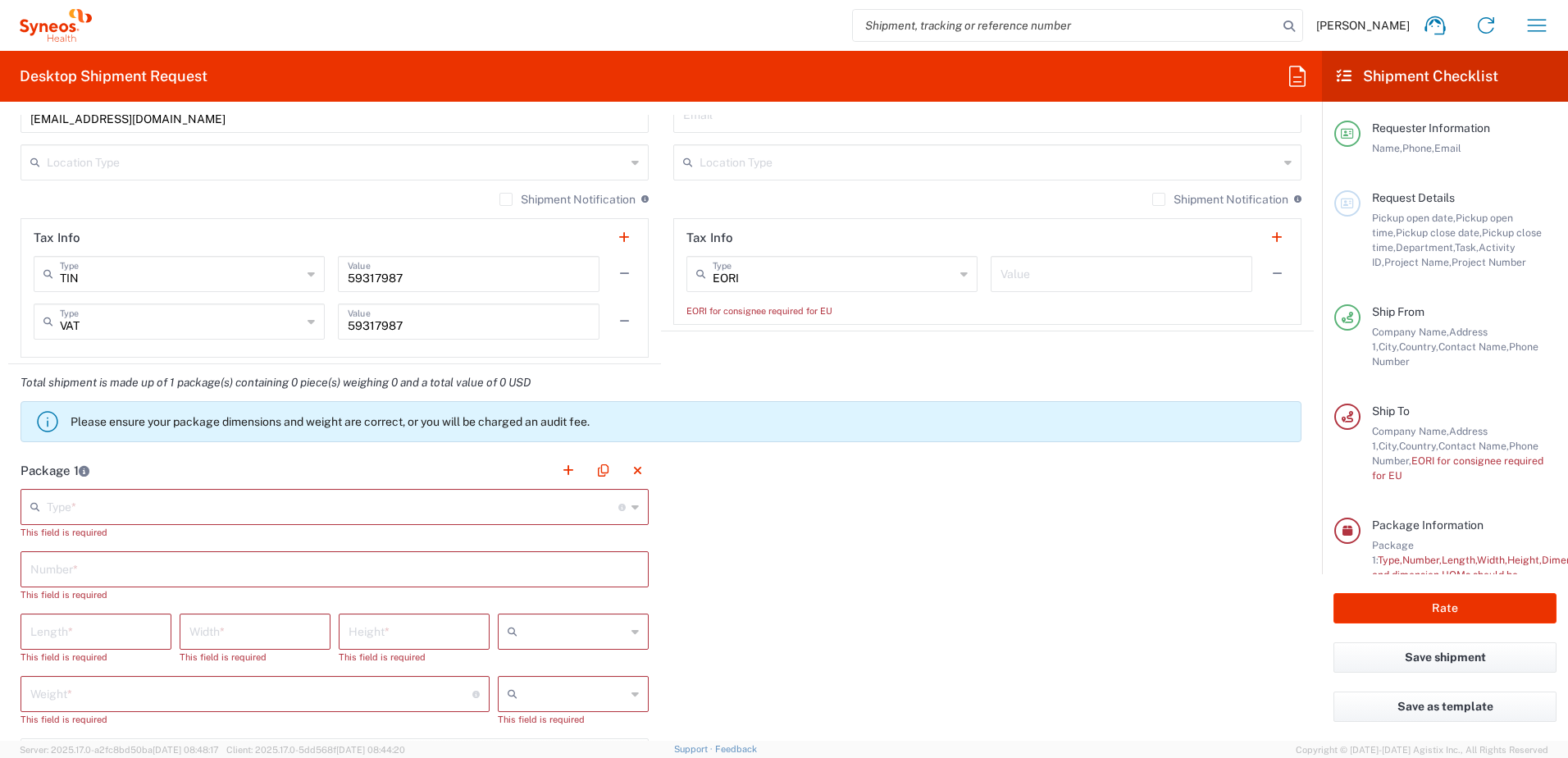
scroll to position [1230, 0]
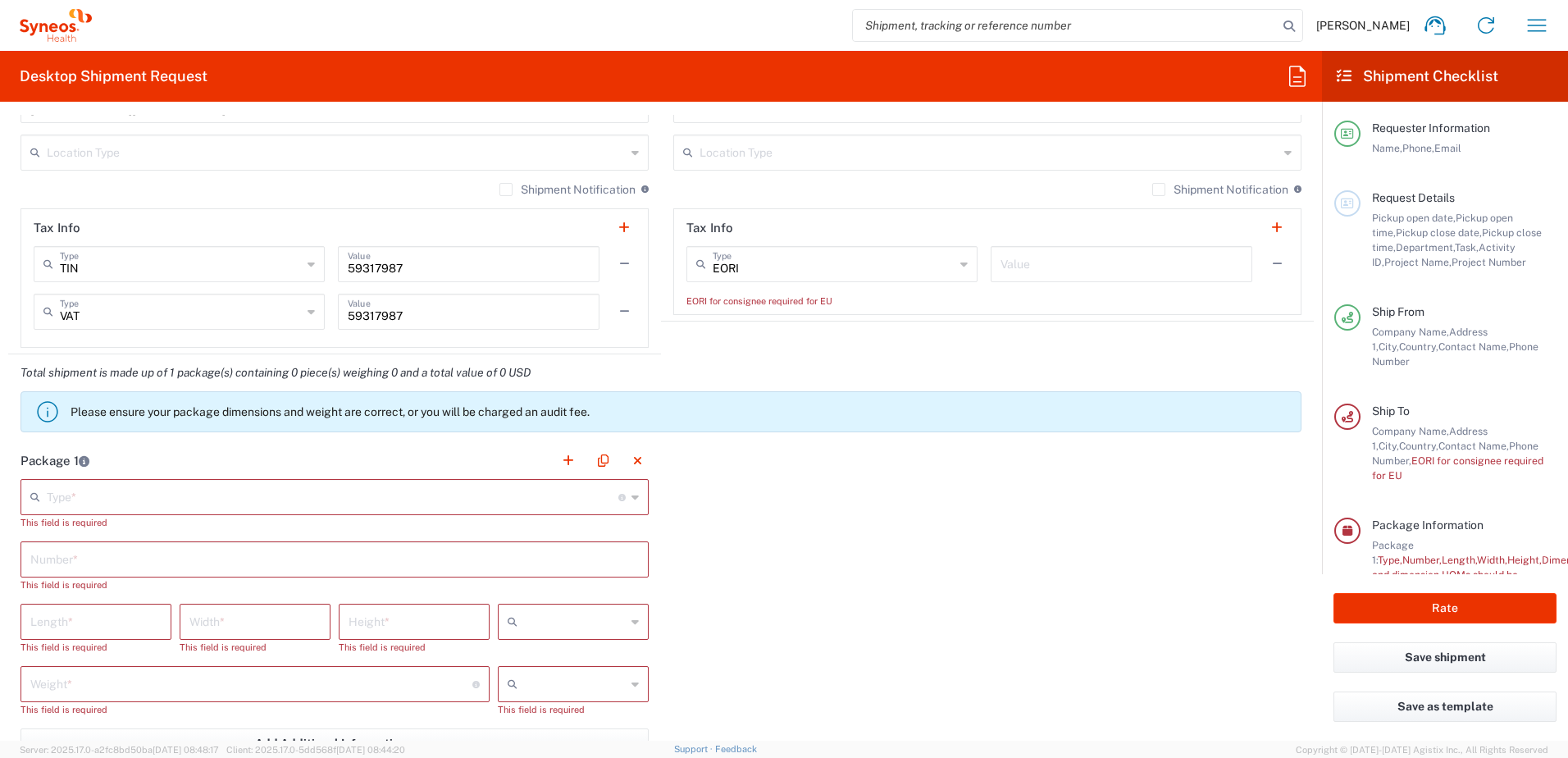
click at [274, 501] on input "text" at bounding box center [332, 496] width 572 height 29
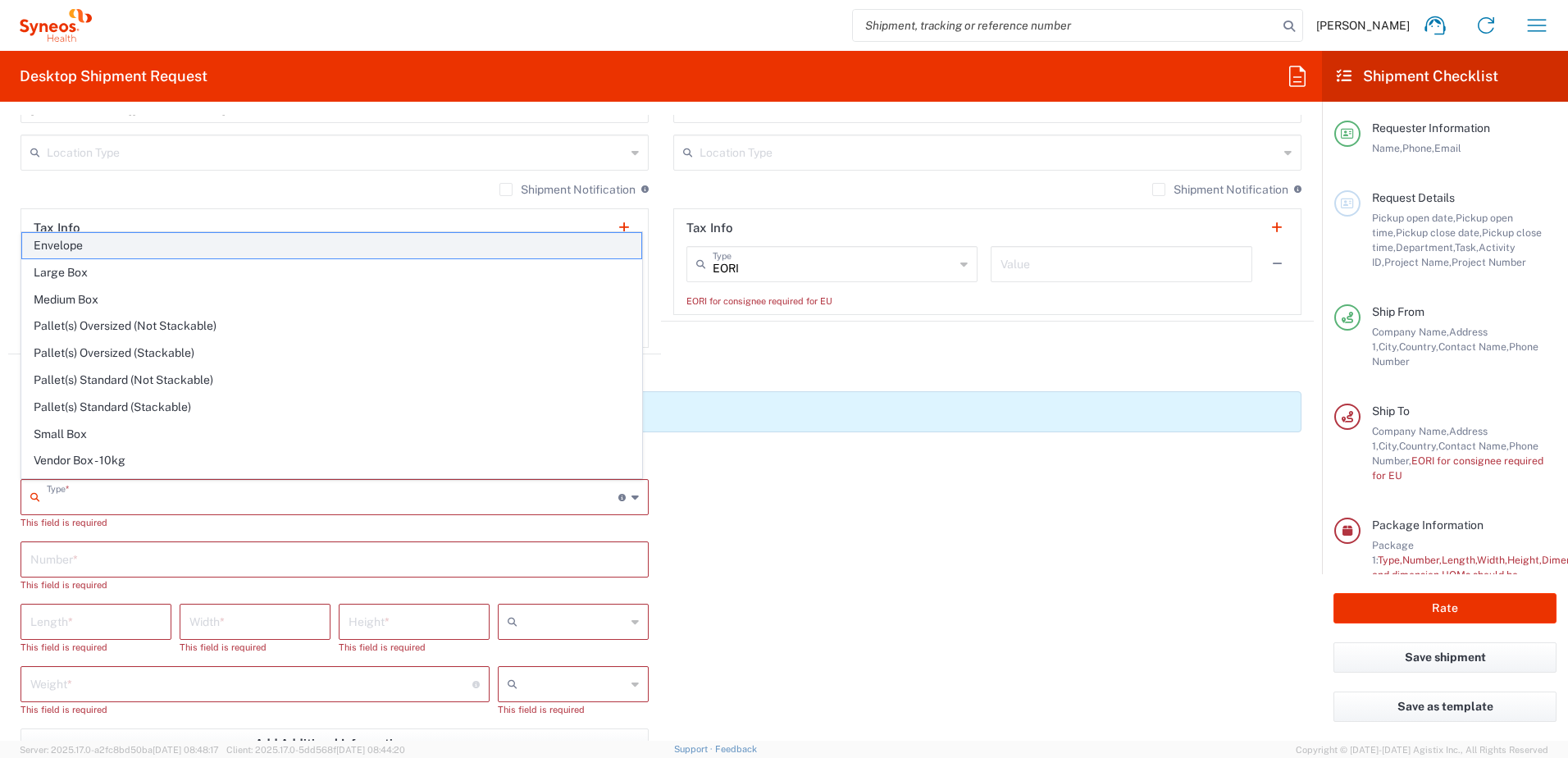
click at [181, 232] on li "Envelope" at bounding box center [332, 246] width 621 height 27
type input "Envelope"
type input "1"
type input "9.5"
type input "12.5"
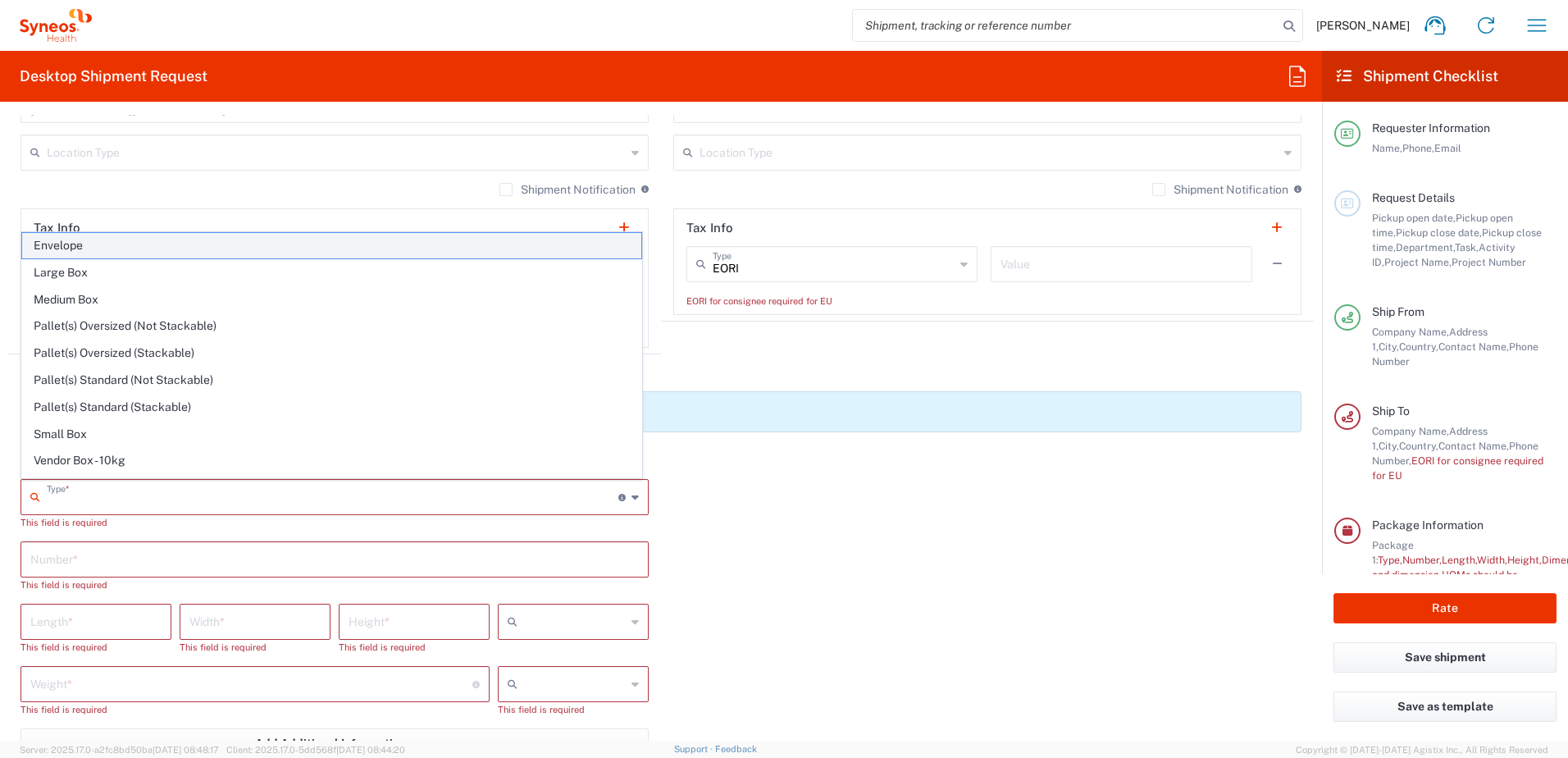
type input "0.25"
type input "in"
type input "0.45"
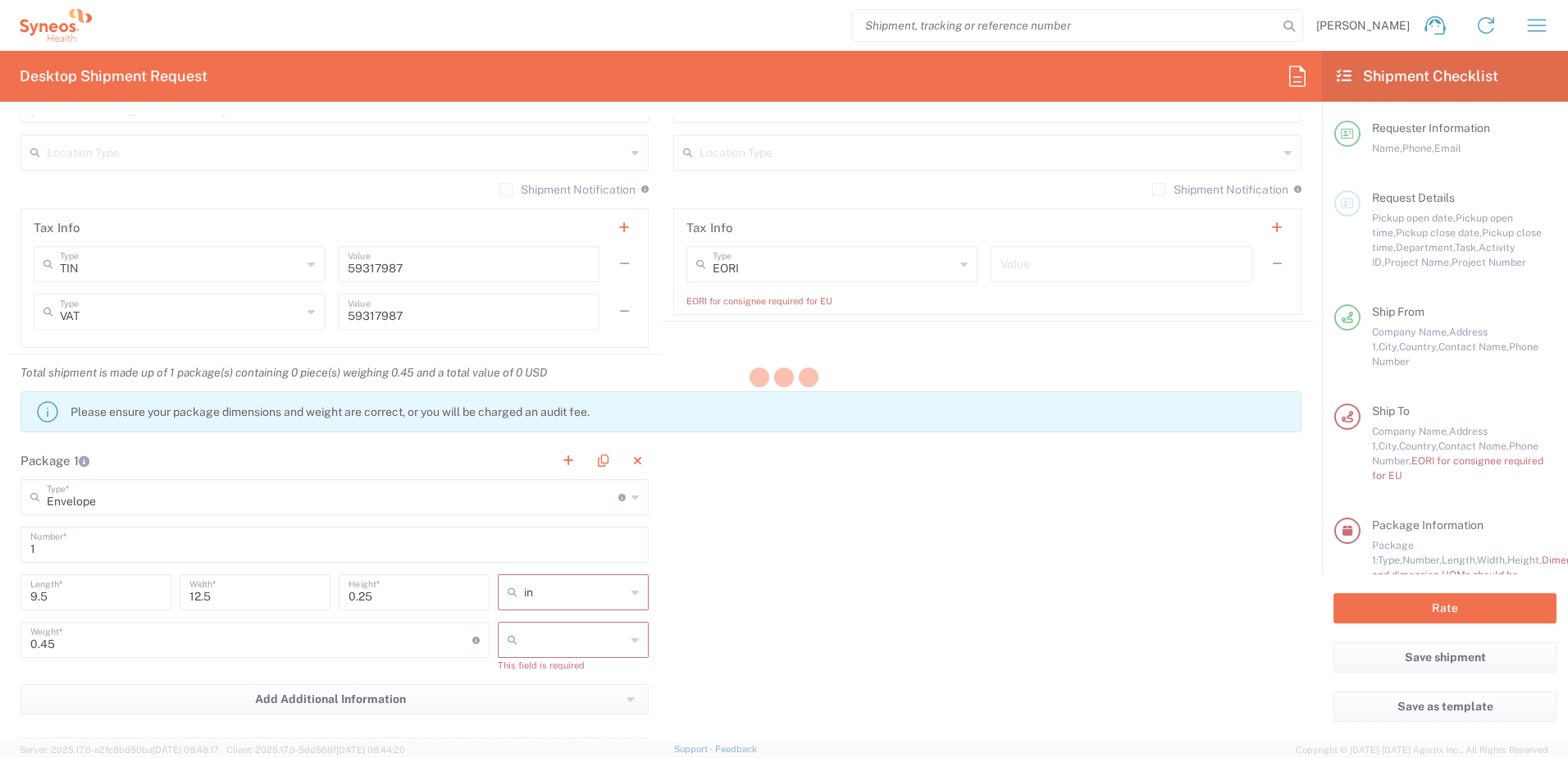
click at [176, 252] on div at bounding box center [784, 379] width 1568 height 758
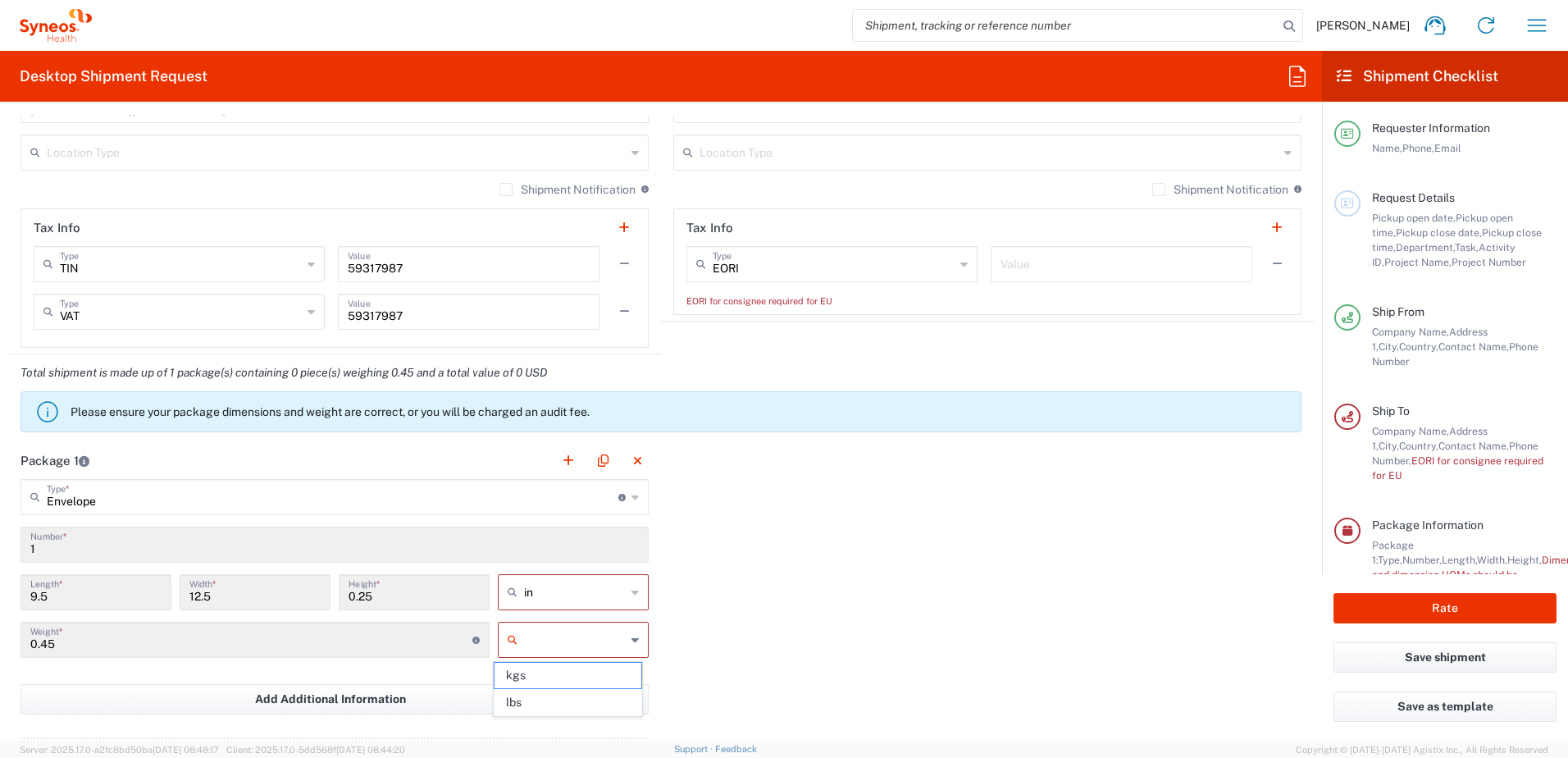
click at [609, 635] on input "text" at bounding box center [575, 639] width 102 height 26
click at [564, 669] on span "kgs" at bounding box center [567, 676] width 146 height 25
type input "kgs"
click at [719, 645] on div "Package 1 Envelope Type * Material used to package goods Envelope Large Box Med…" at bounding box center [660, 622] width 1306 height 360
click at [597, 599] on input "text" at bounding box center [575, 591] width 102 height 26
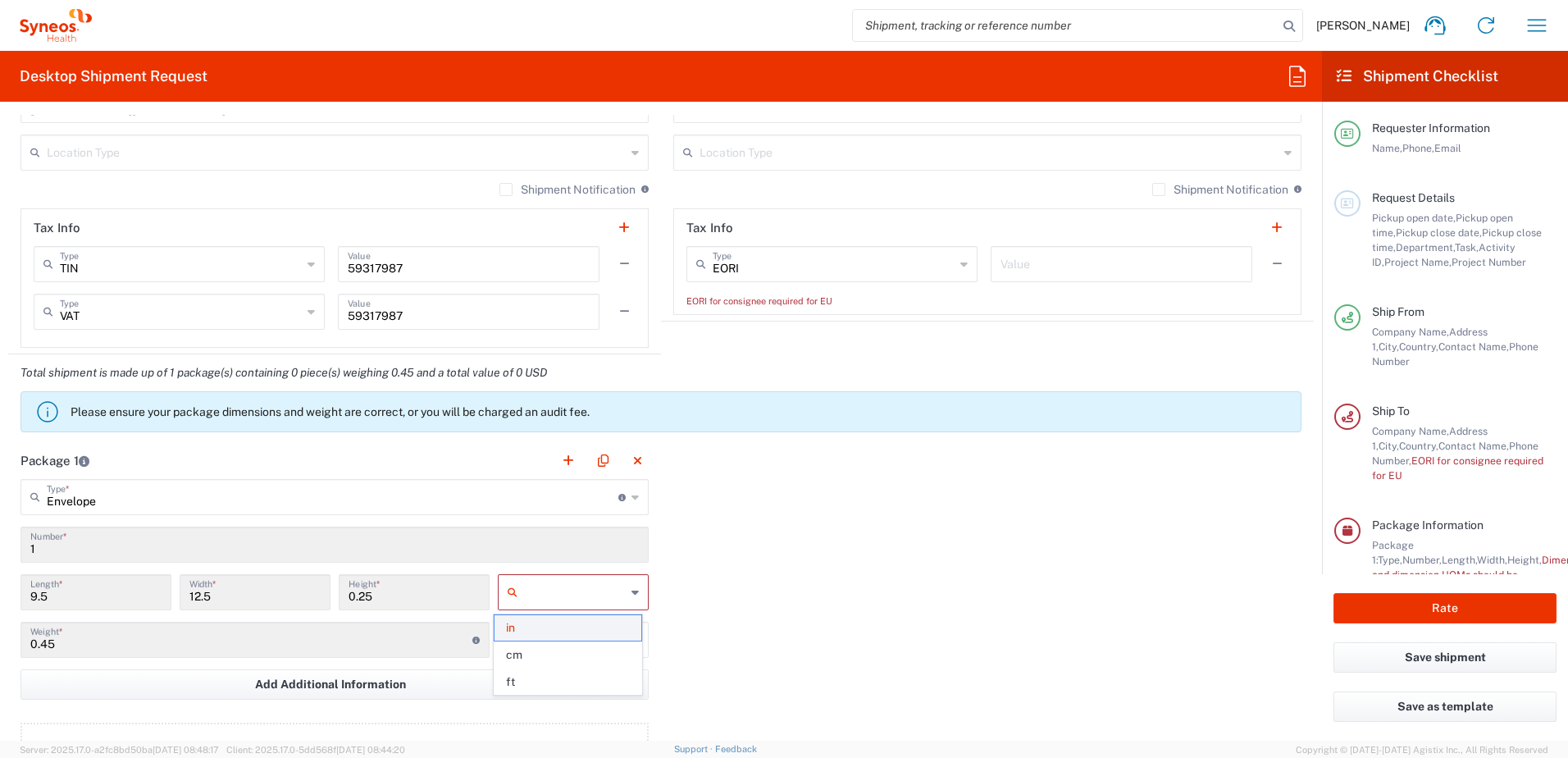
click at [582, 632] on span "in" at bounding box center [567, 628] width 146 height 25
click at [917, 632] on div "Package 1 Envelope Type * Material used to package goods Envelope Large Box Med…" at bounding box center [660, 622] width 1306 height 360
click at [570, 602] on input "text" at bounding box center [575, 591] width 102 height 26
click at [567, 628] on span "cm" at bounding box center [567, 628] width 146 height 25
type input "24.13"
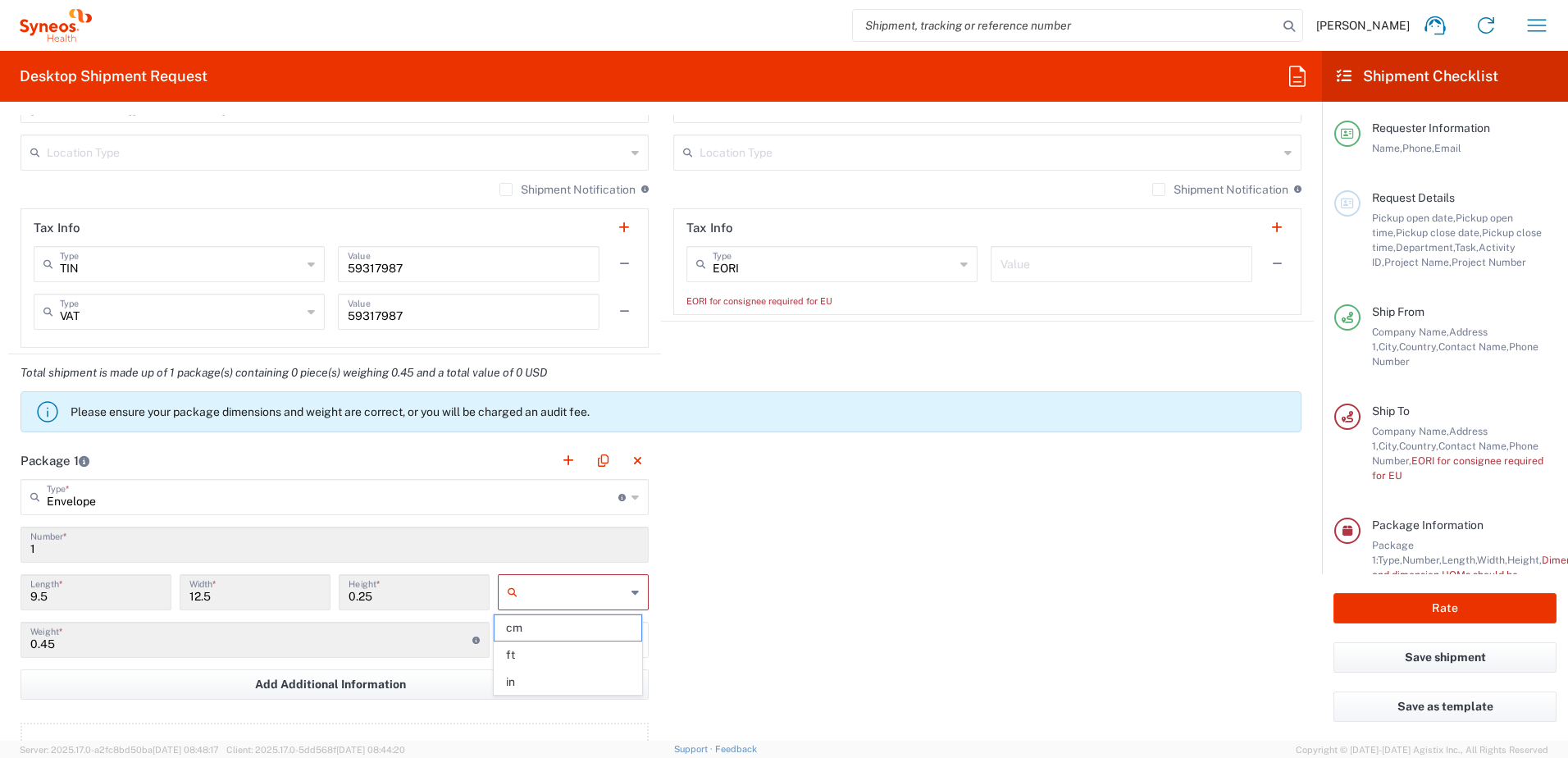
type input "31.75"
type input "0.64"
type input "cm"
click at [804, 595] on div "Package 1 Envelope Type * Material used to package goods Envelope Large Box Med…" at bounding box center [660, 622] width 1306 height 360
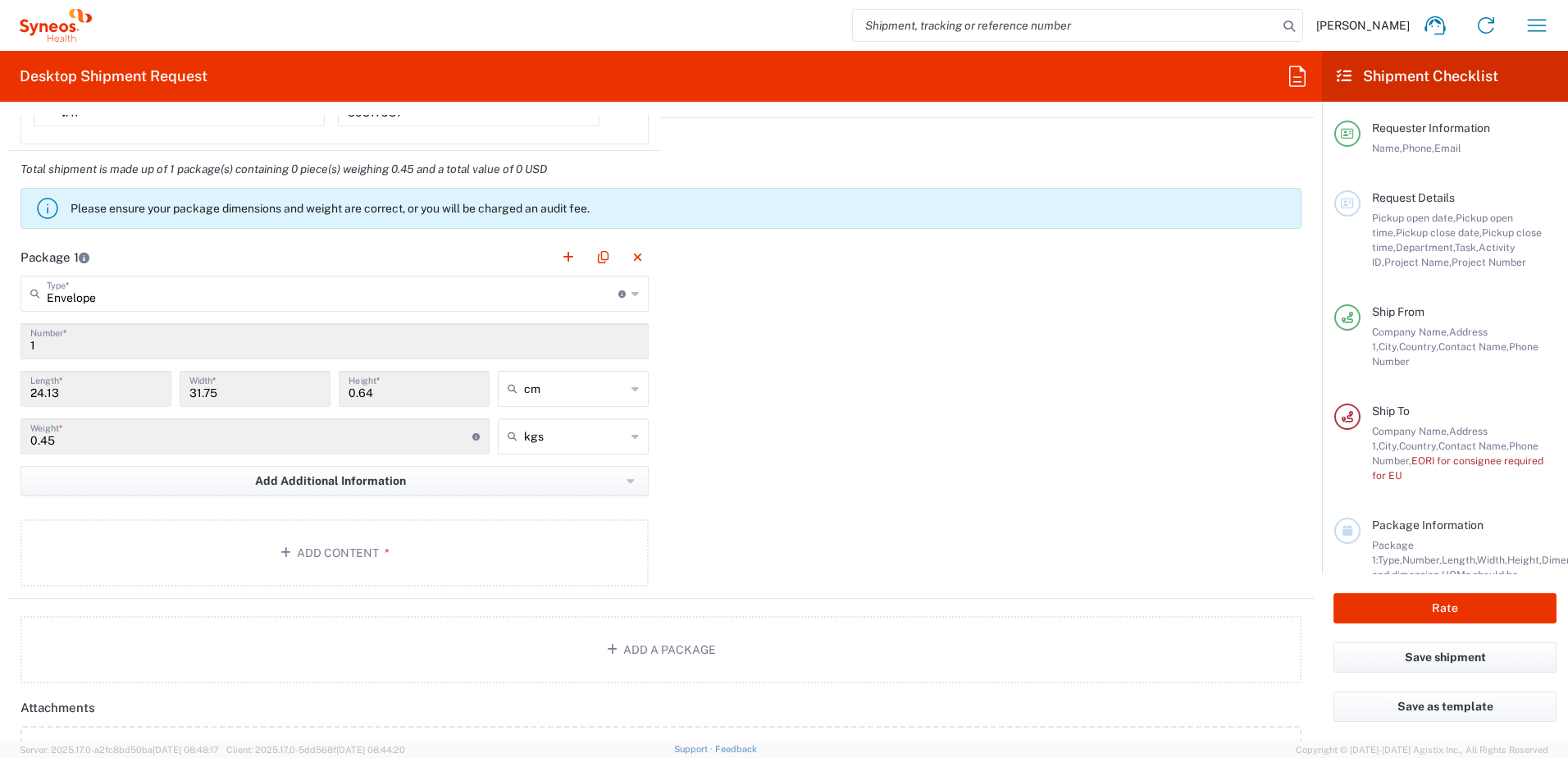
scroll to position [1476, 0]
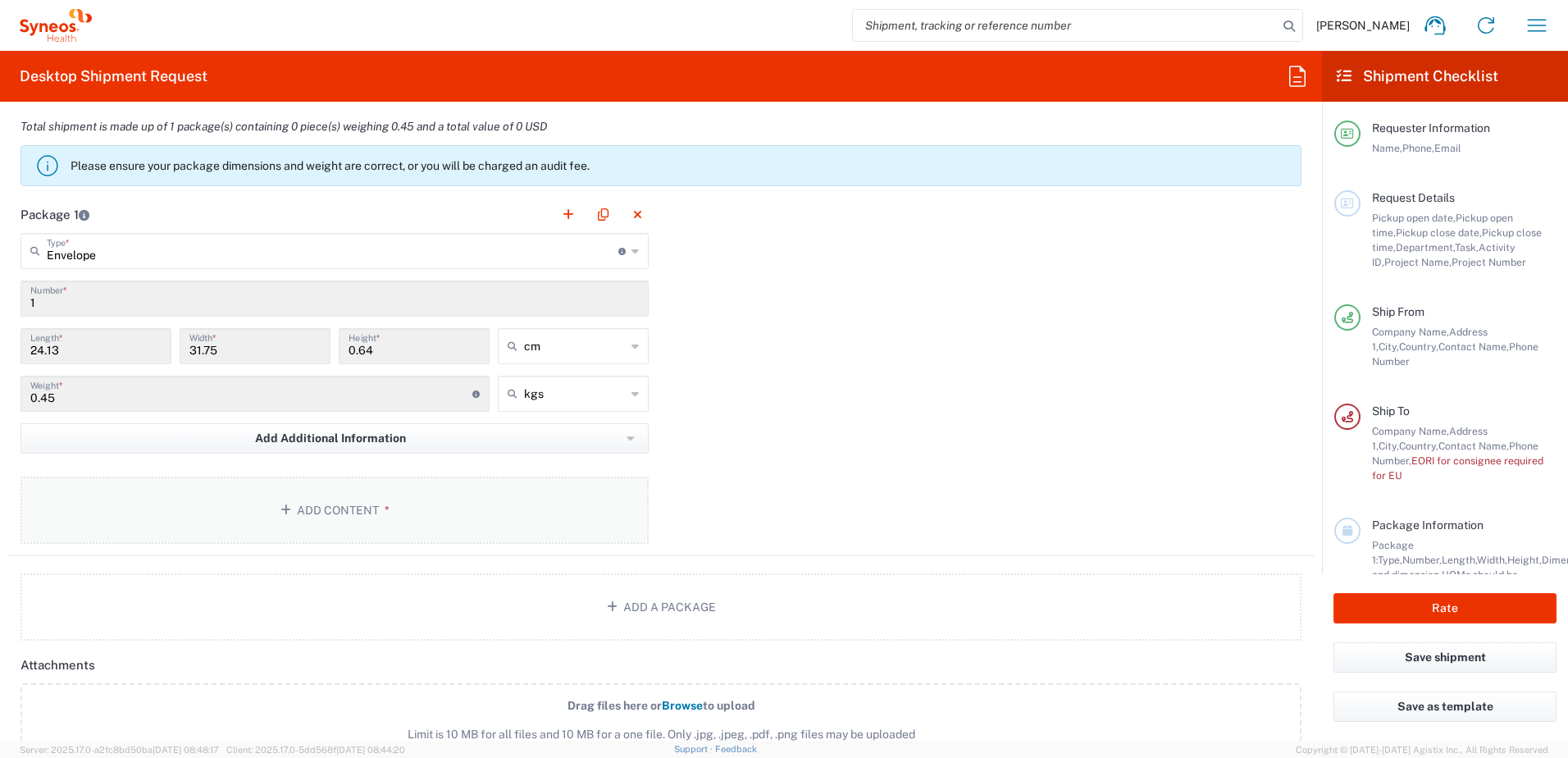
click at [380, 517] on button "Add Content *" at bounding box center [334, 509] width 628 height 67
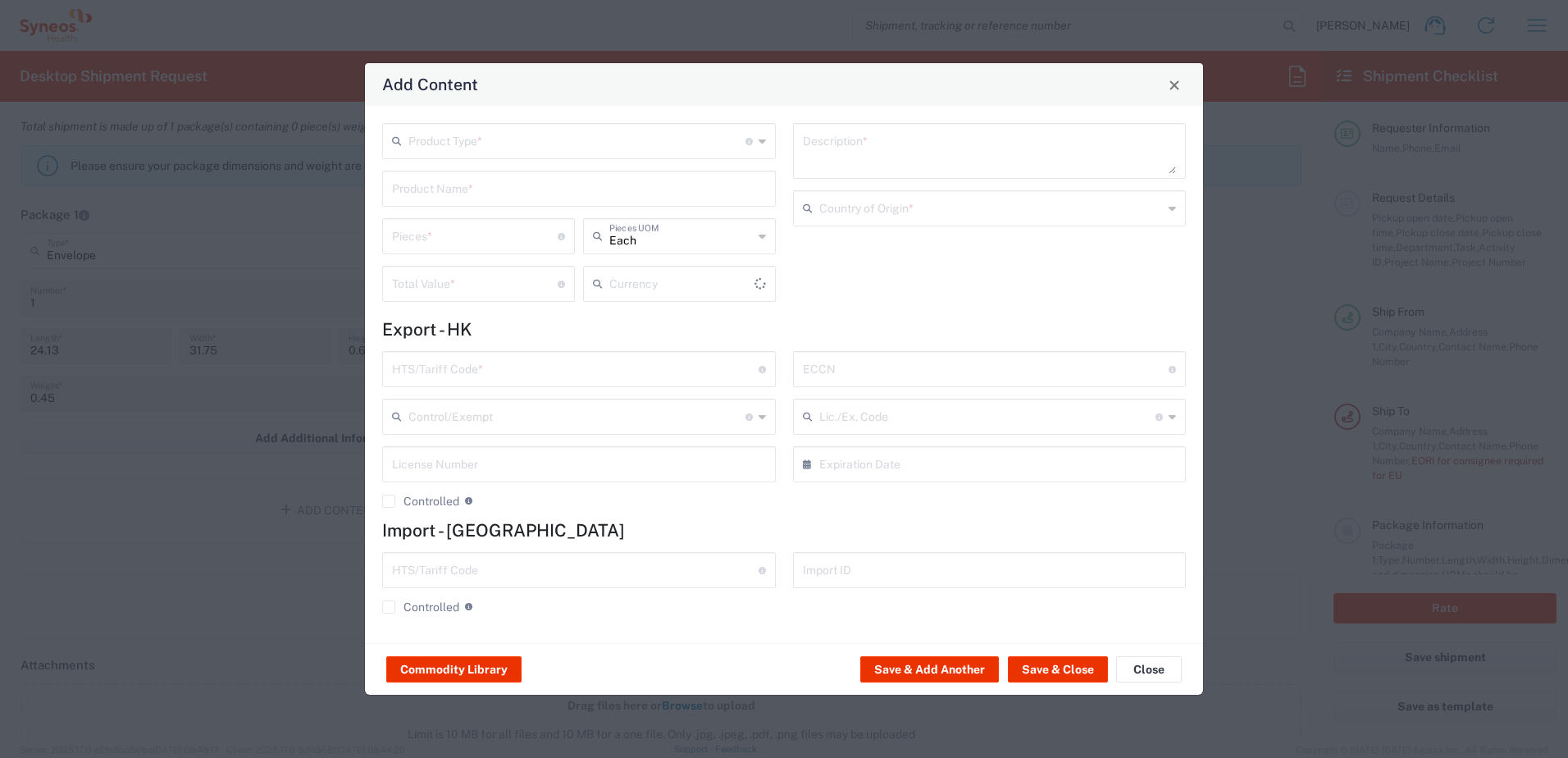
click at [508, 148] on input "text" at bounding box center [577, 140] width 337 height 29
type input "US Dollar"
click at [515, 182] on span "Documents" at bounding box center [579, 176] width 390 height 25
type input "Documents"
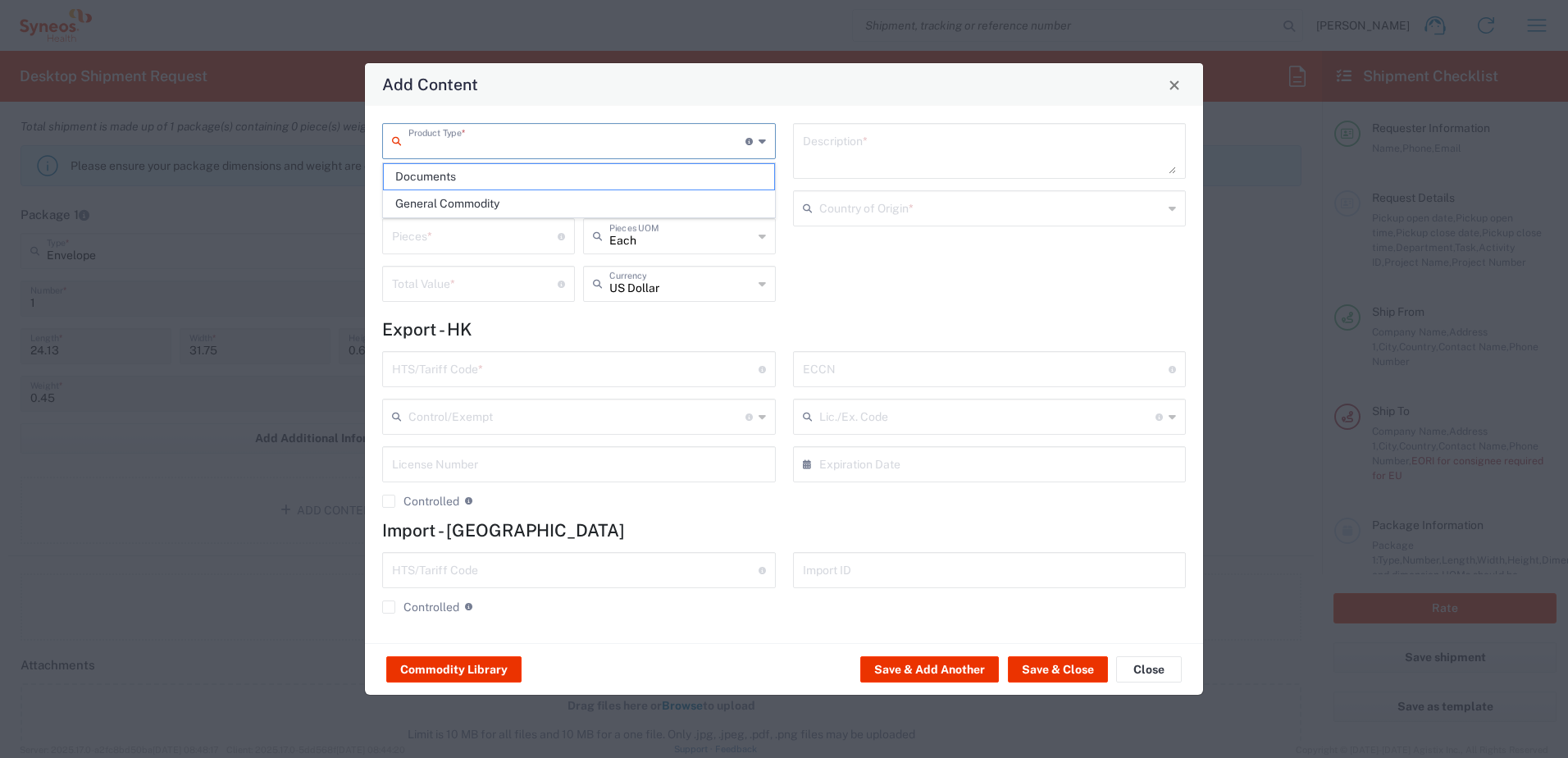
type input "1"
type textarea "Documents"
type input "Hong Kong SAR China"
type input "0000.00.0000"
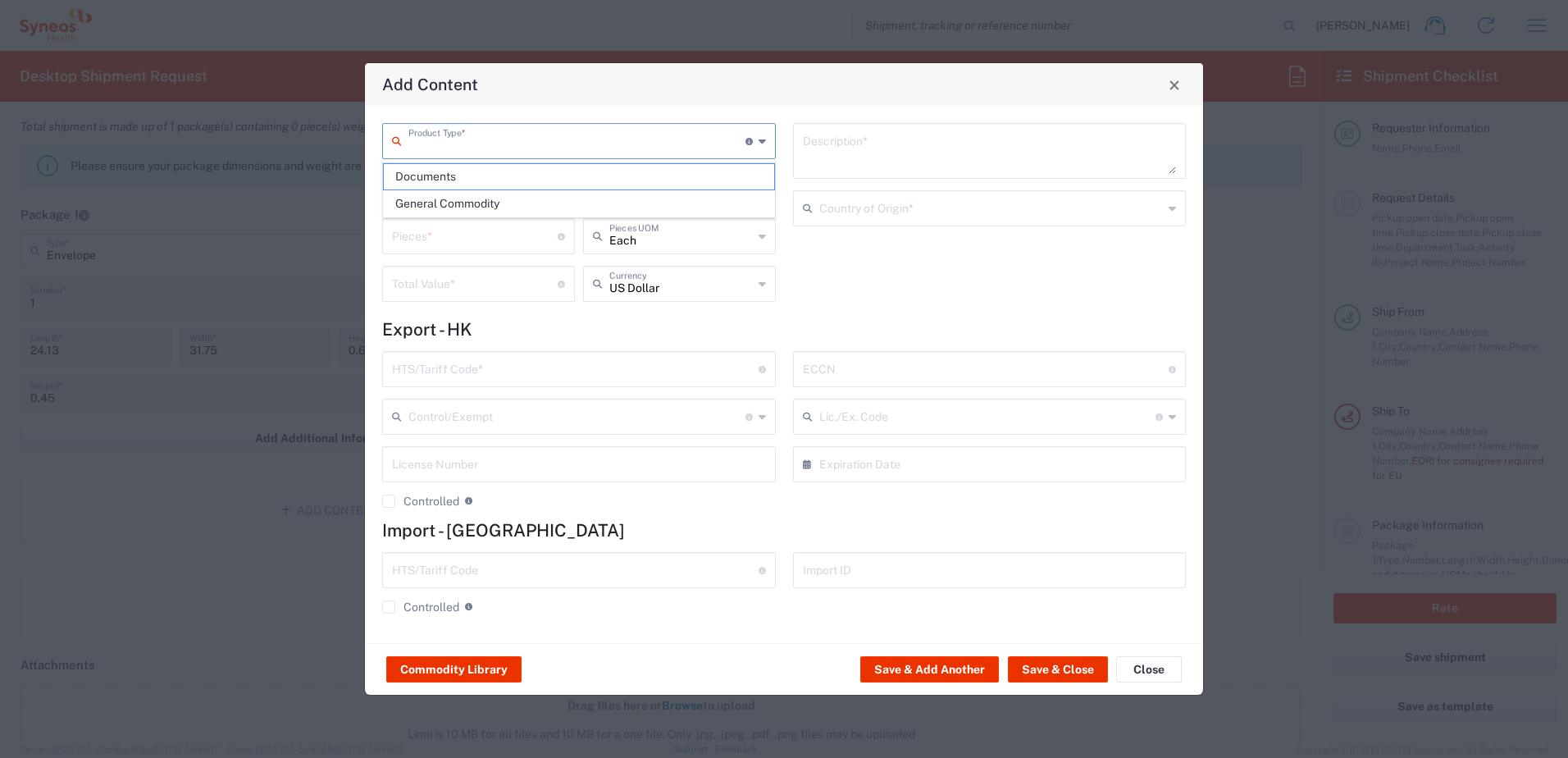
type input "0000.00.0000"
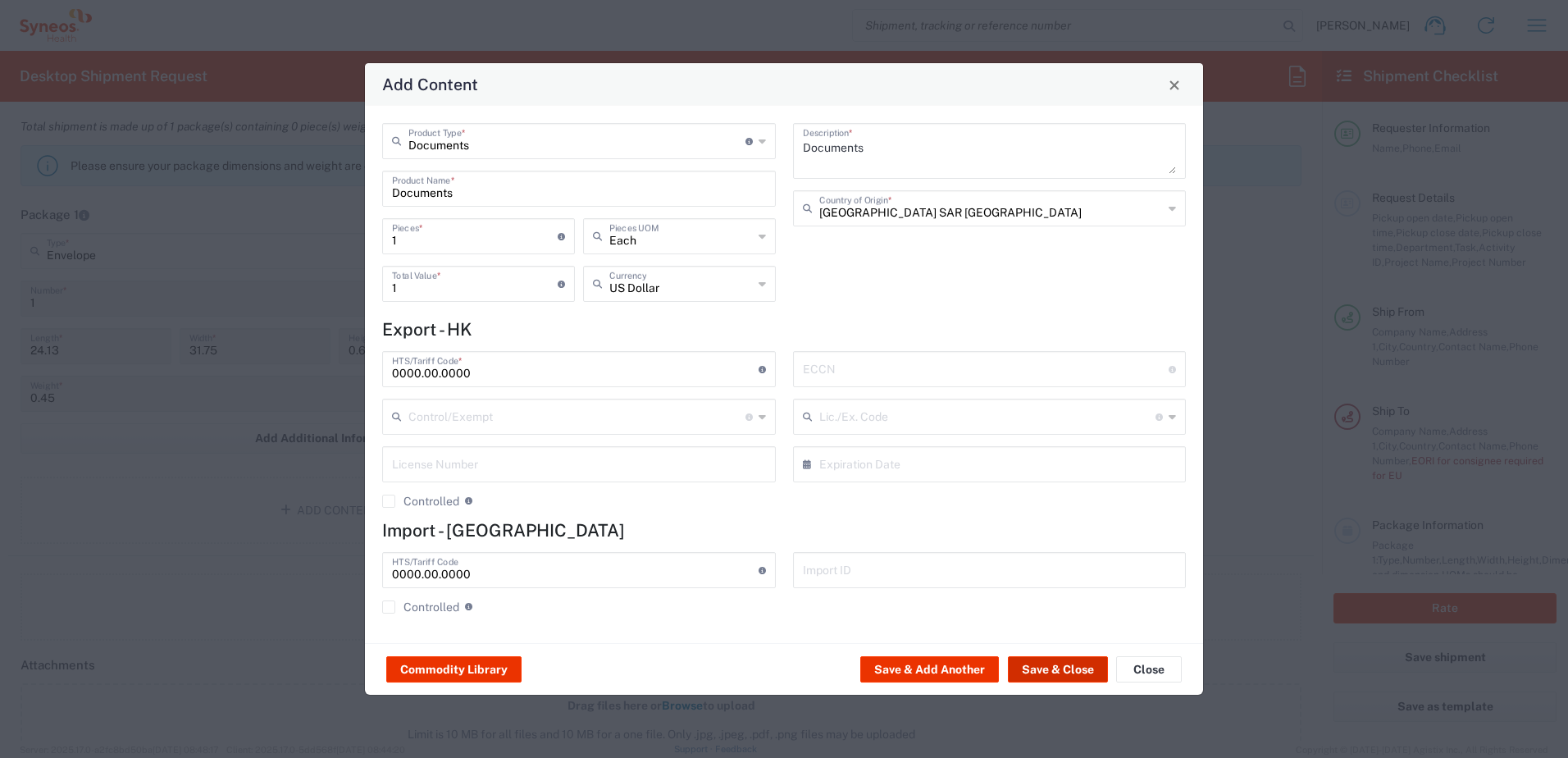
click at [1040, 670] on button "Save & Close" at bounding box center [1058, 669] width 100 height 26
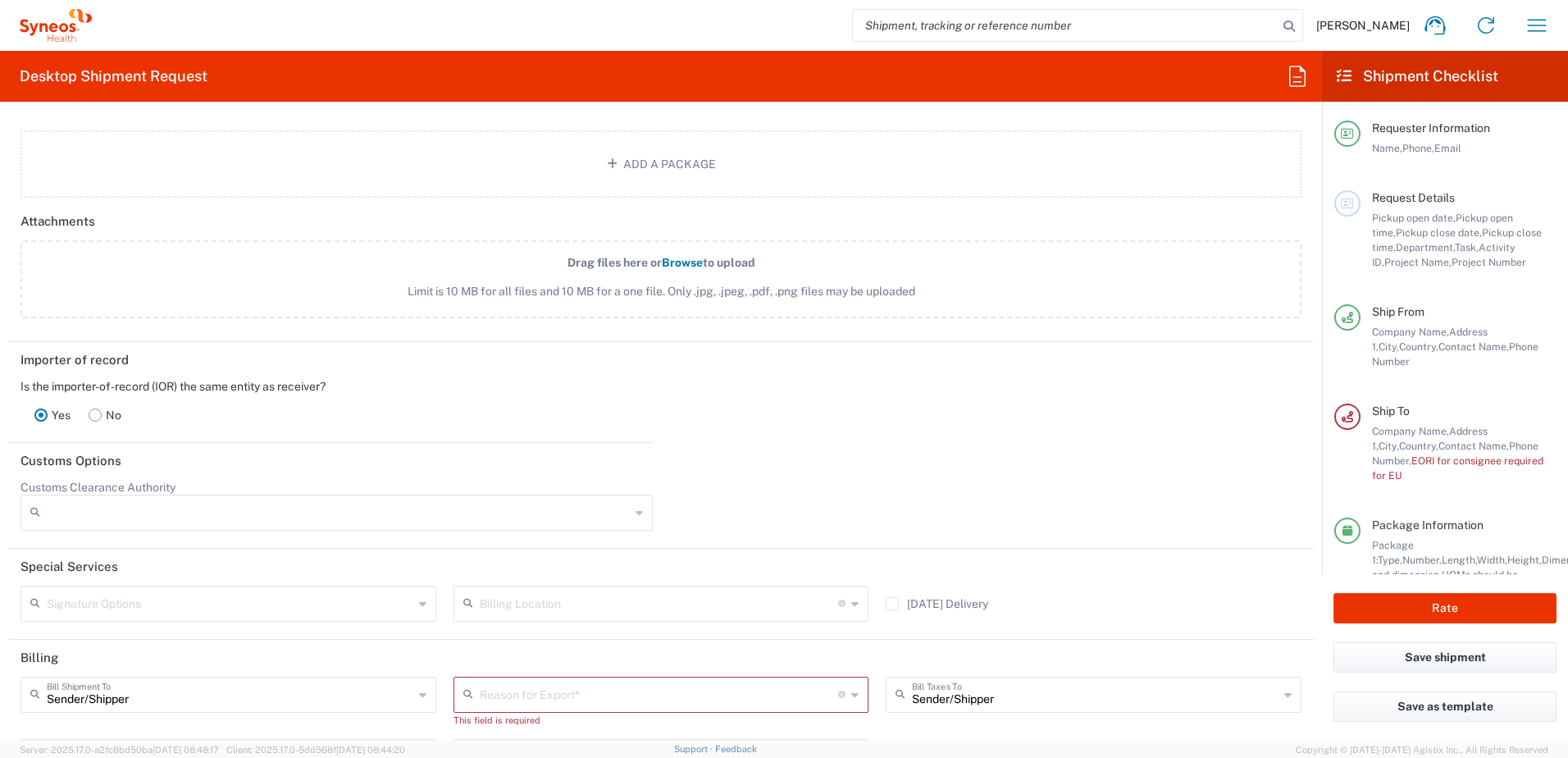
scroll to position [2175, 0]
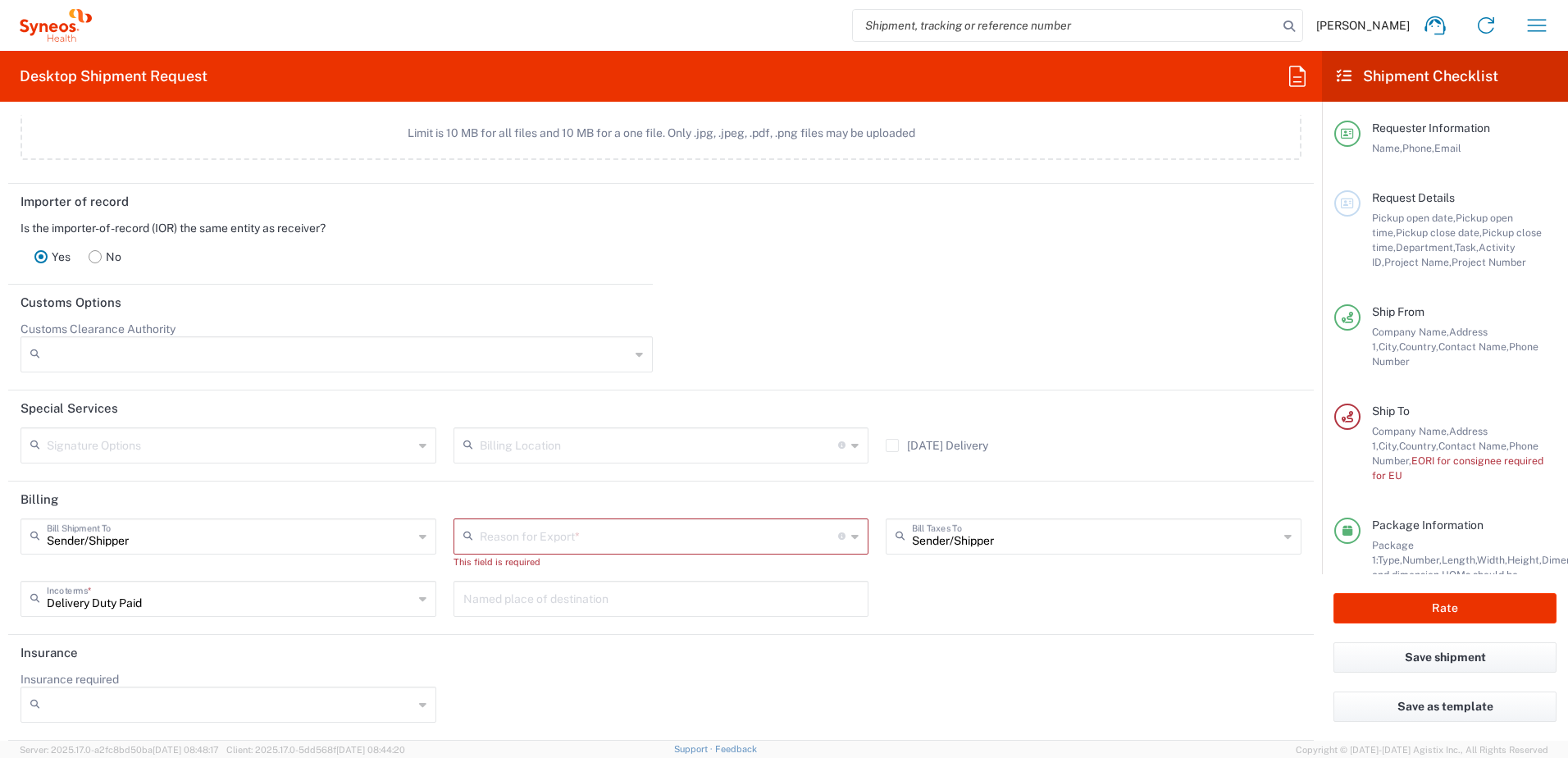
click at [642, 539] on input "text" at bounding box center [659, 535] width 359 height 29
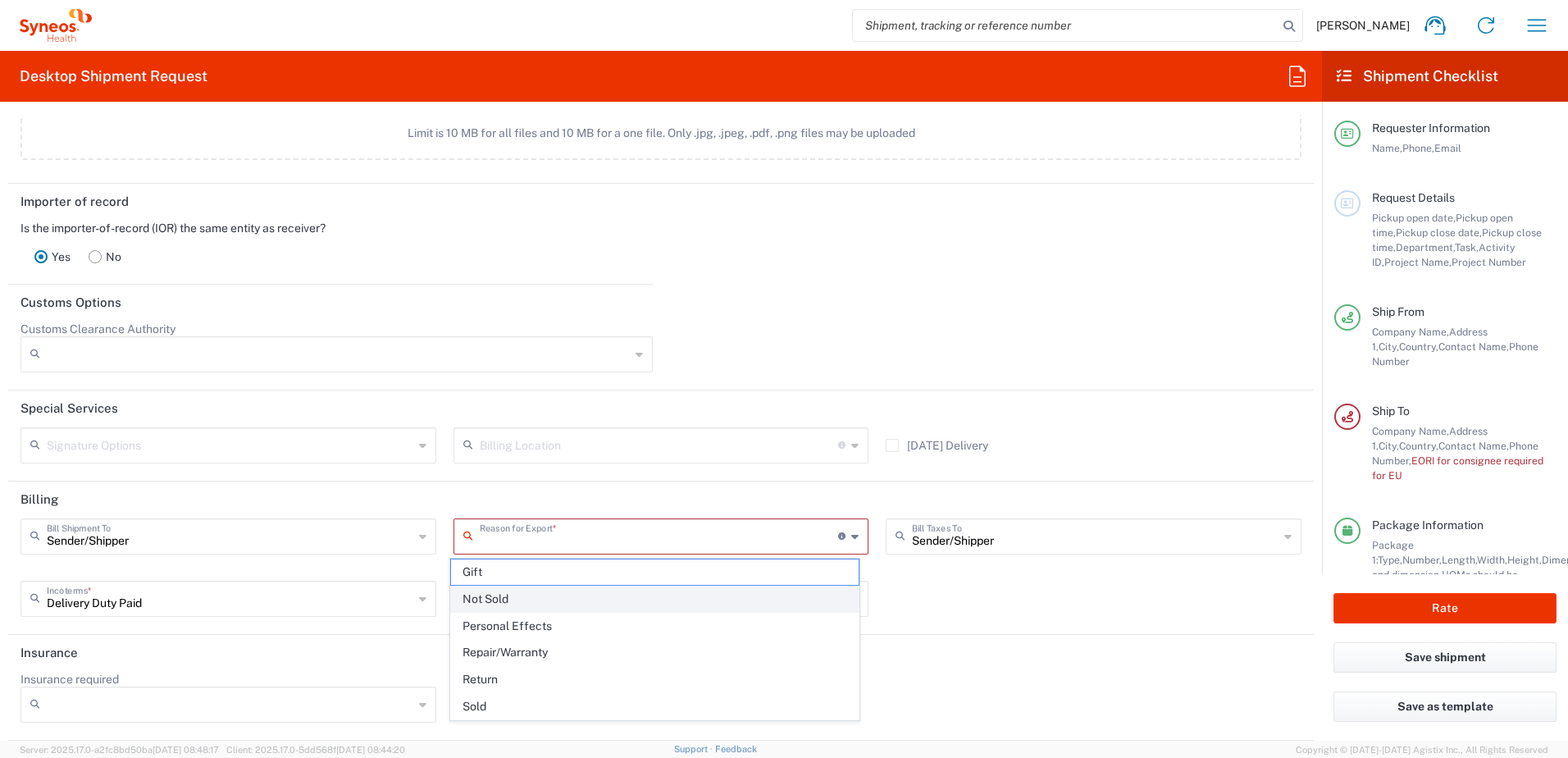
click at [605, 604] on span "Not Sold" at bounding box center [655, 599] width 408 height 25
type input "Not Sold"
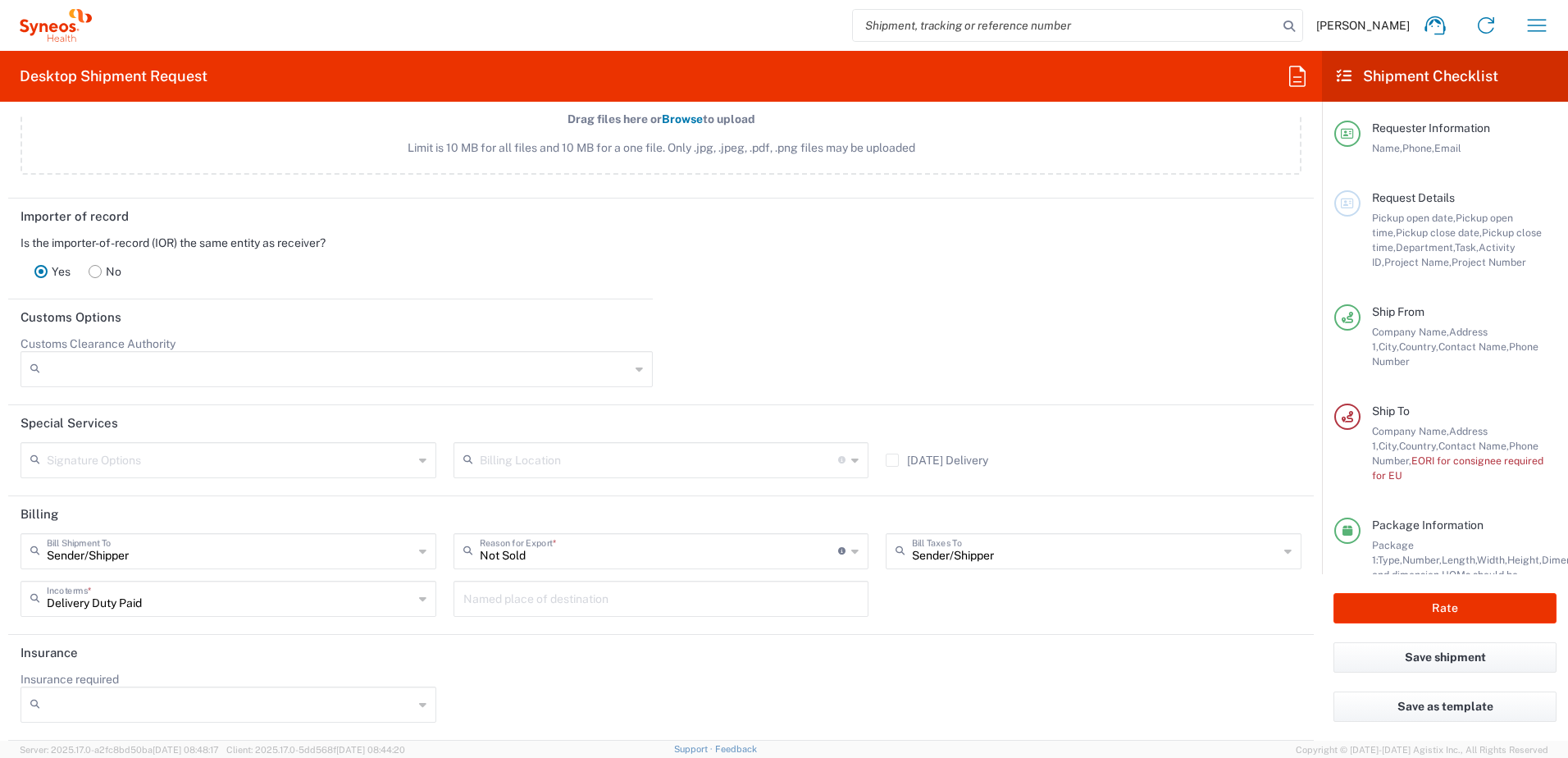
scroll to position [2160, 0]
click at [1059, 498] on header "Billing" at bounding box center [660, 515] width 1306 height 37
click at [1064, 517] on header "Billing" at bounding box center [660, 515] width 1306 height 37
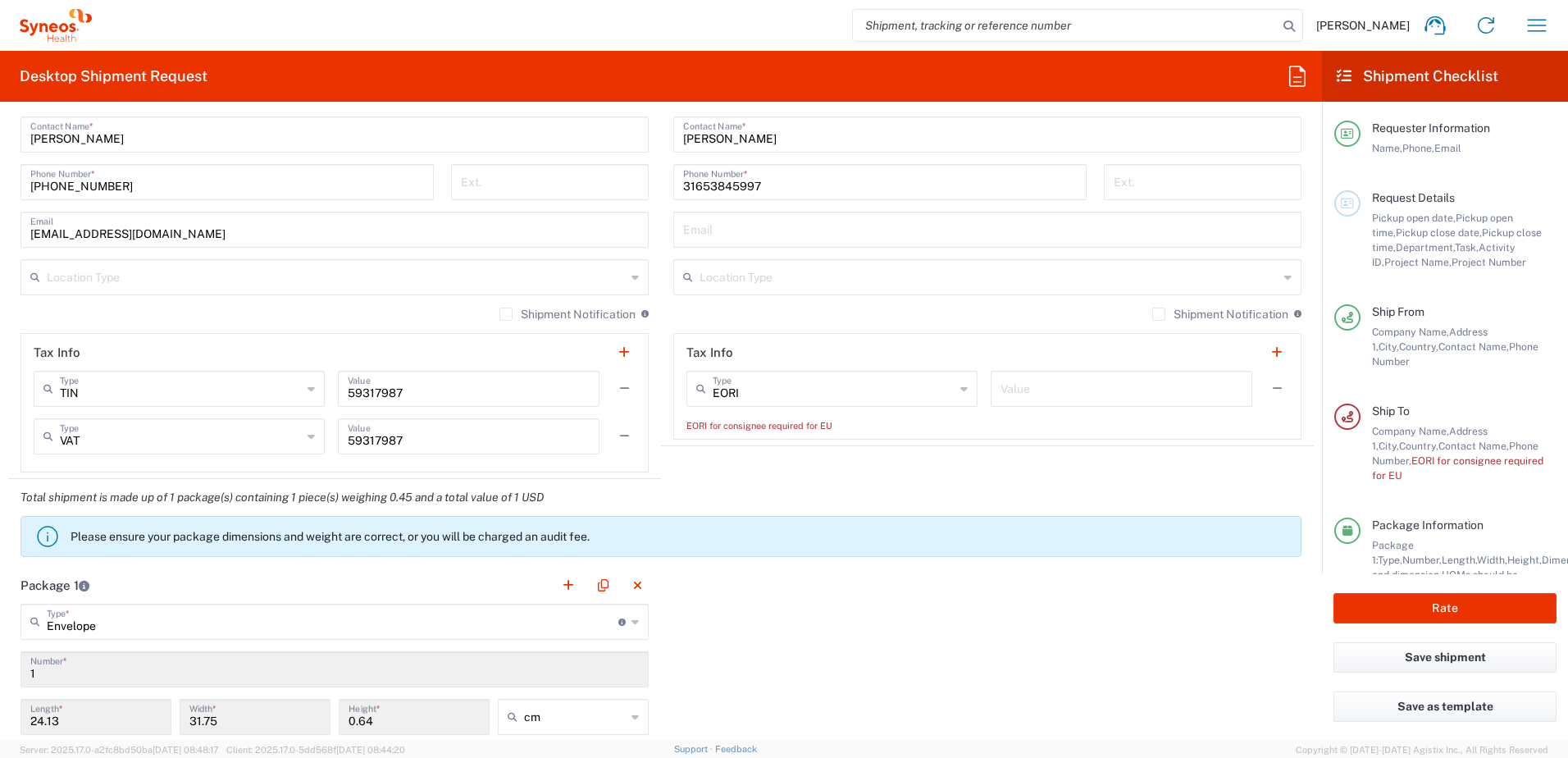
scroll to position [929, 0]
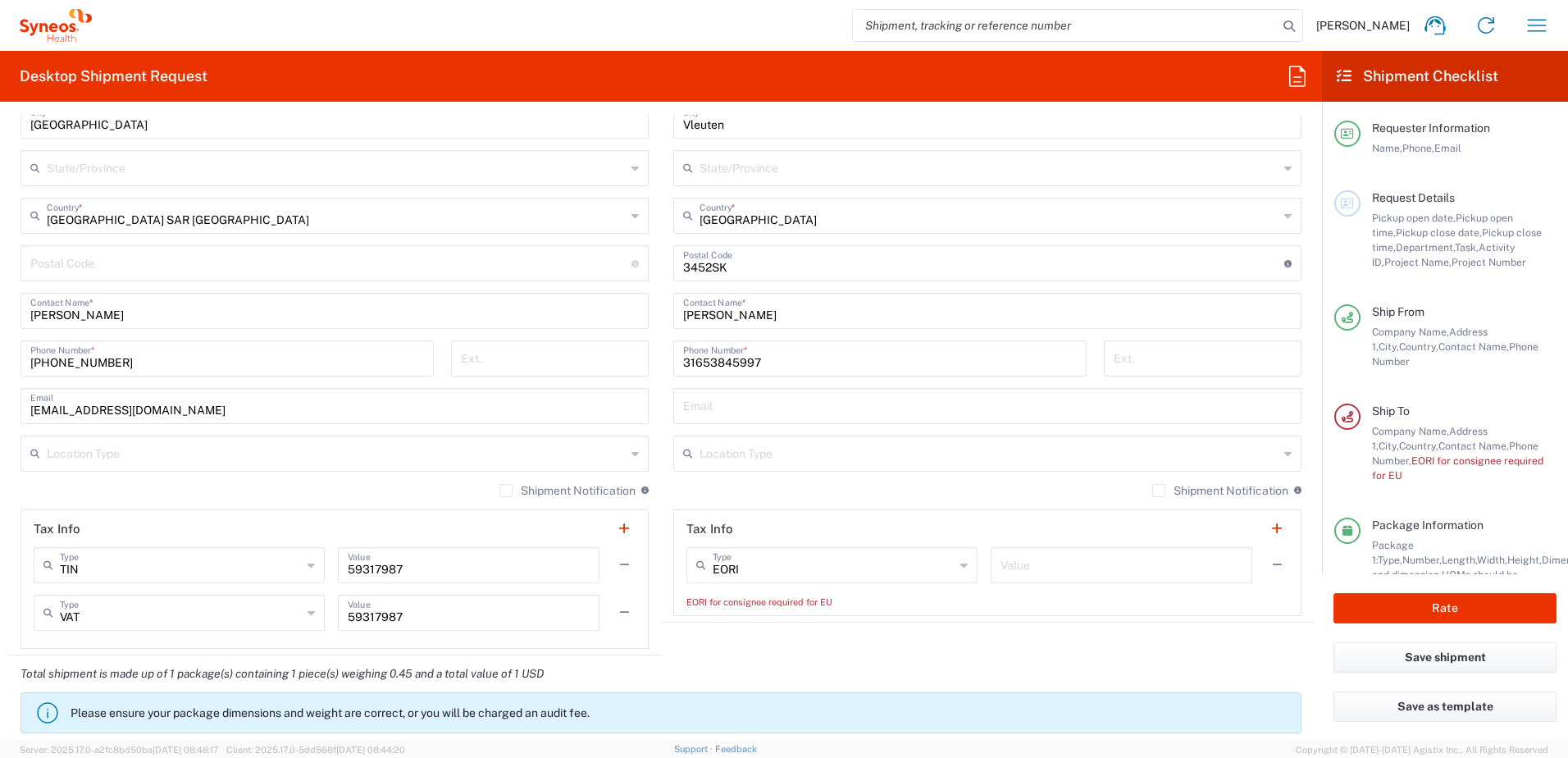
click at [1046, 566] on input "text" at bounding box center [1122, 564] width 242 height 29
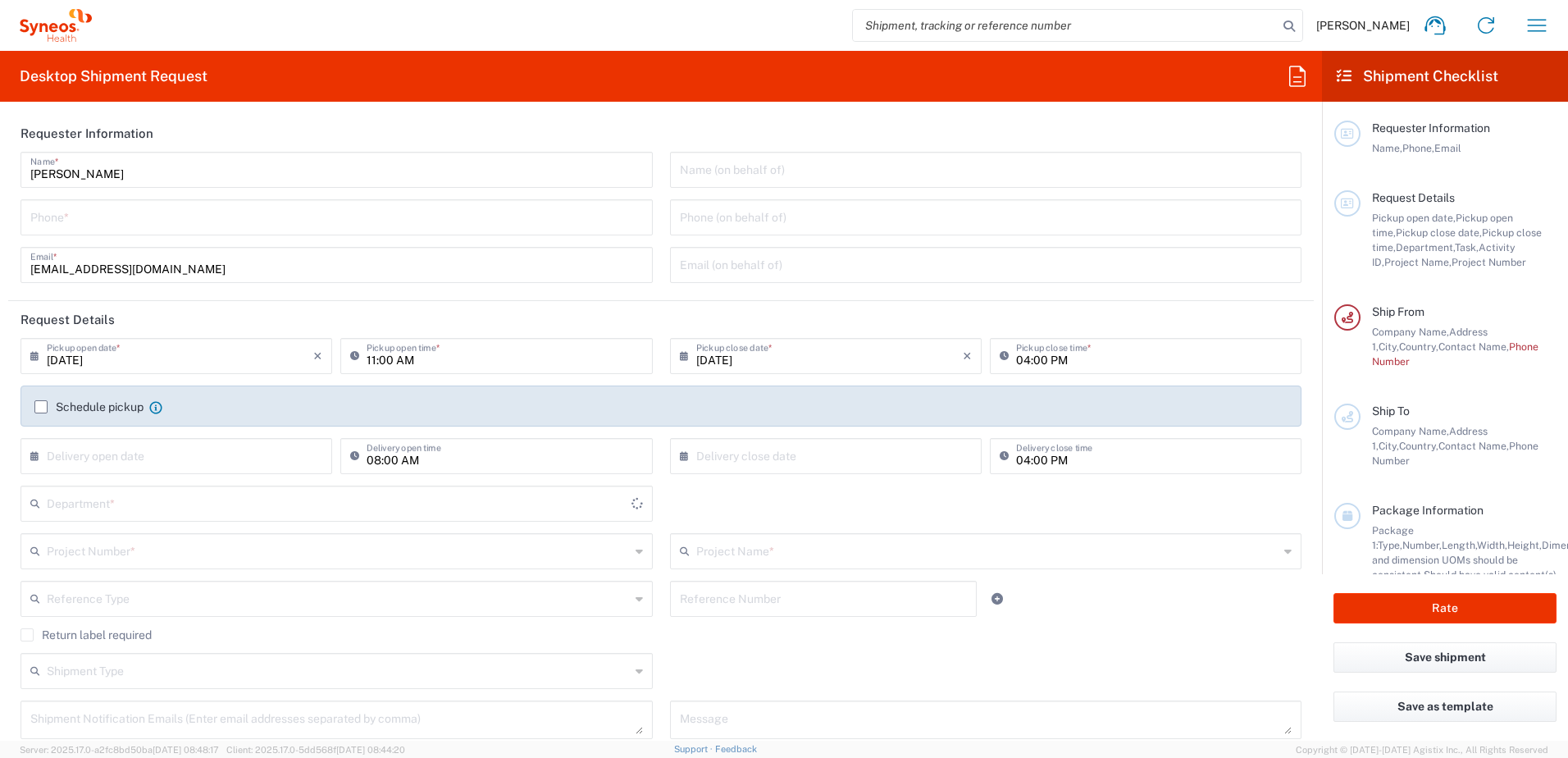
type input "3230"
type input "Hong Kong SAR China"
type input "Syneos Health Hong Kong Ltd"
